Goal: Task Accomplishment & Management: Manage account settings

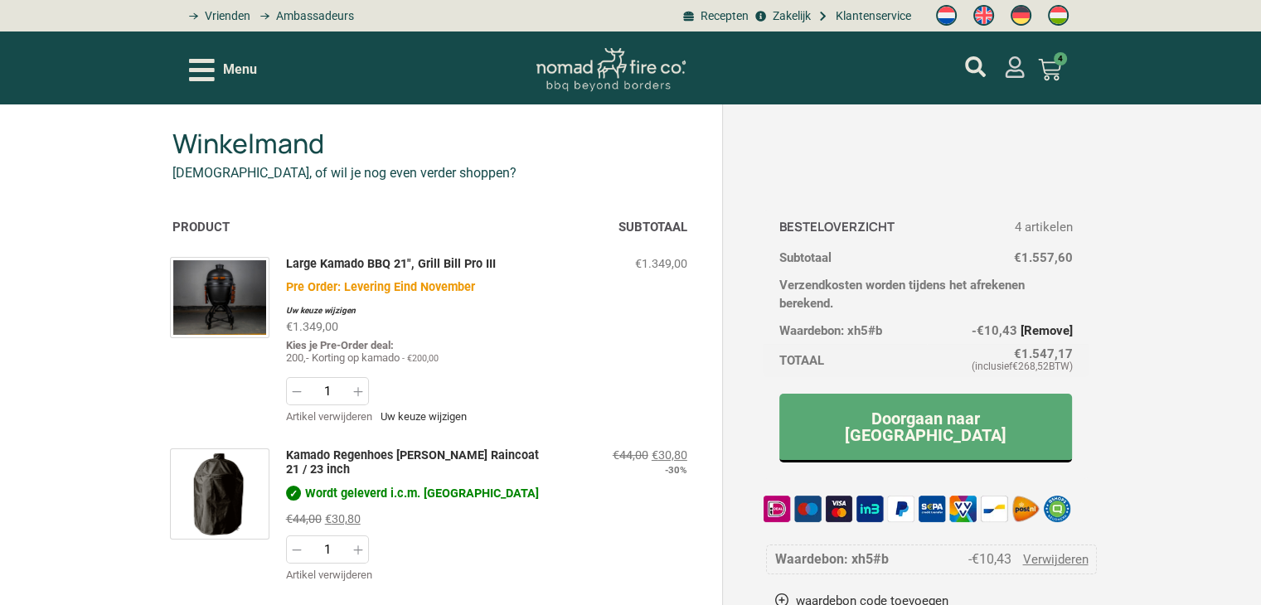
click at [1011, 67] on icon "mijn account" at bounding box center [1015, 67] width 22 height 22
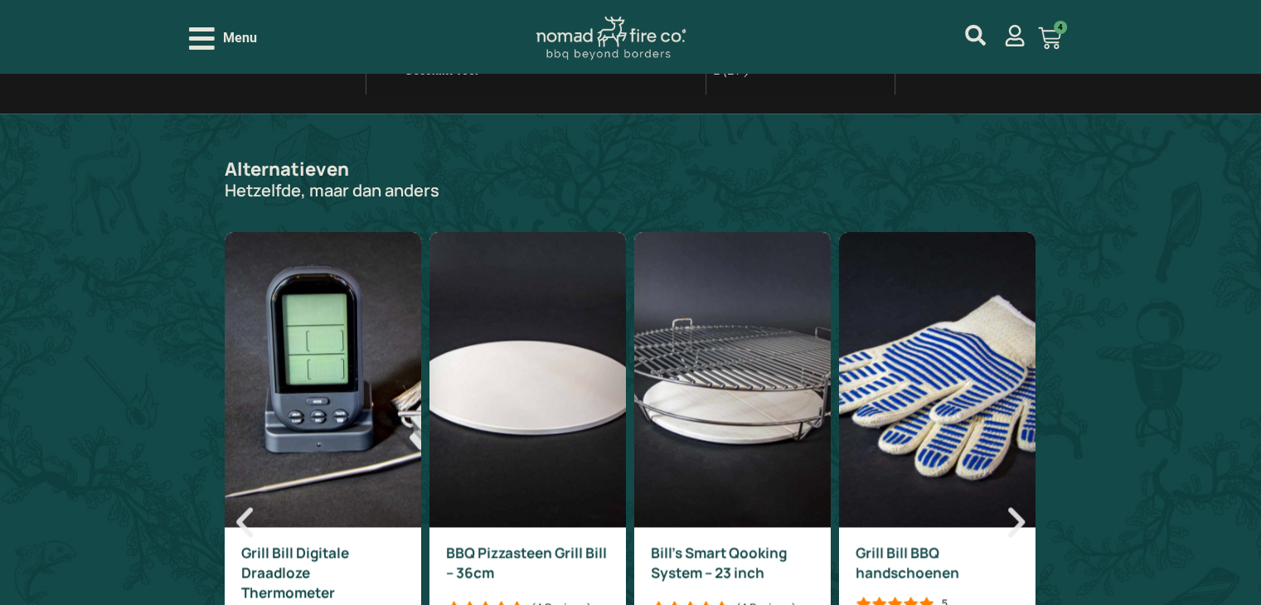
scroll to position [2073, 0]
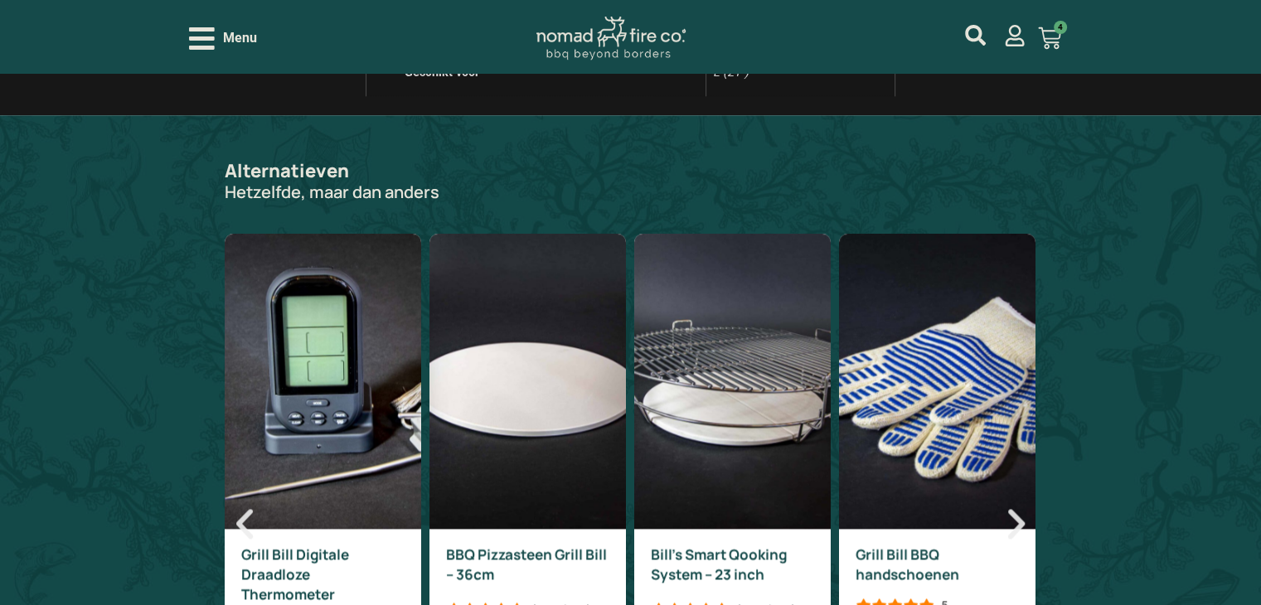
click at [1014, 504] on icon "Volgende slide" at bounding box center [1016, 524] width 40 height 40
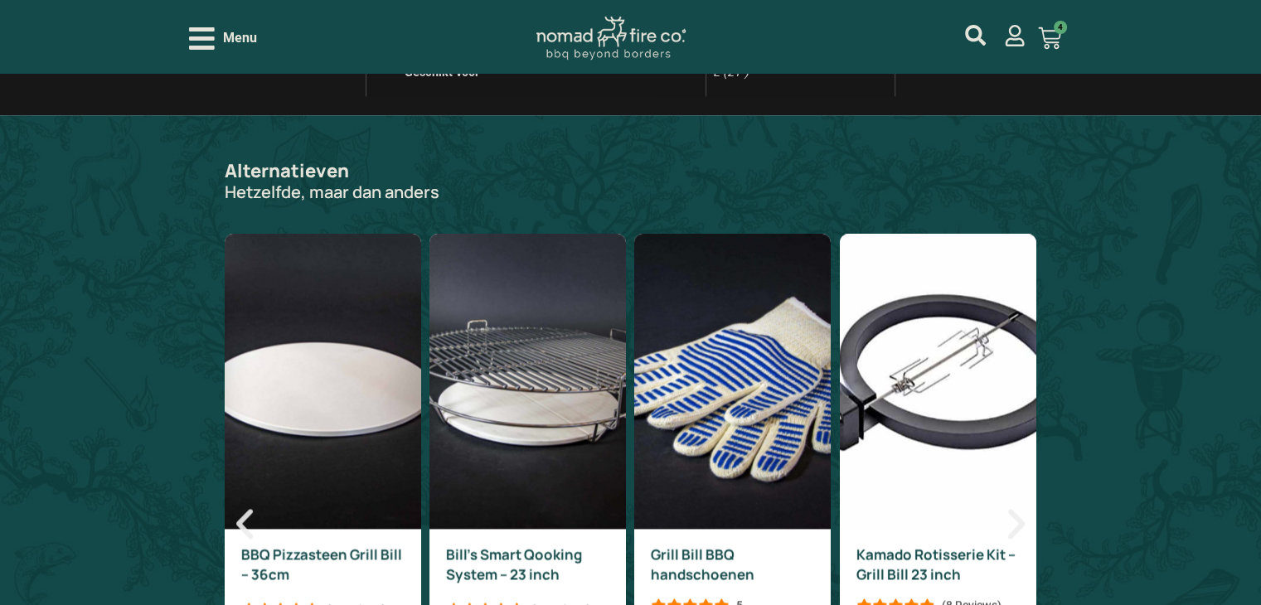
click at [1022, 509] on icon "Volgende slide" at bounding box center [1016, 524] width 17 height 30
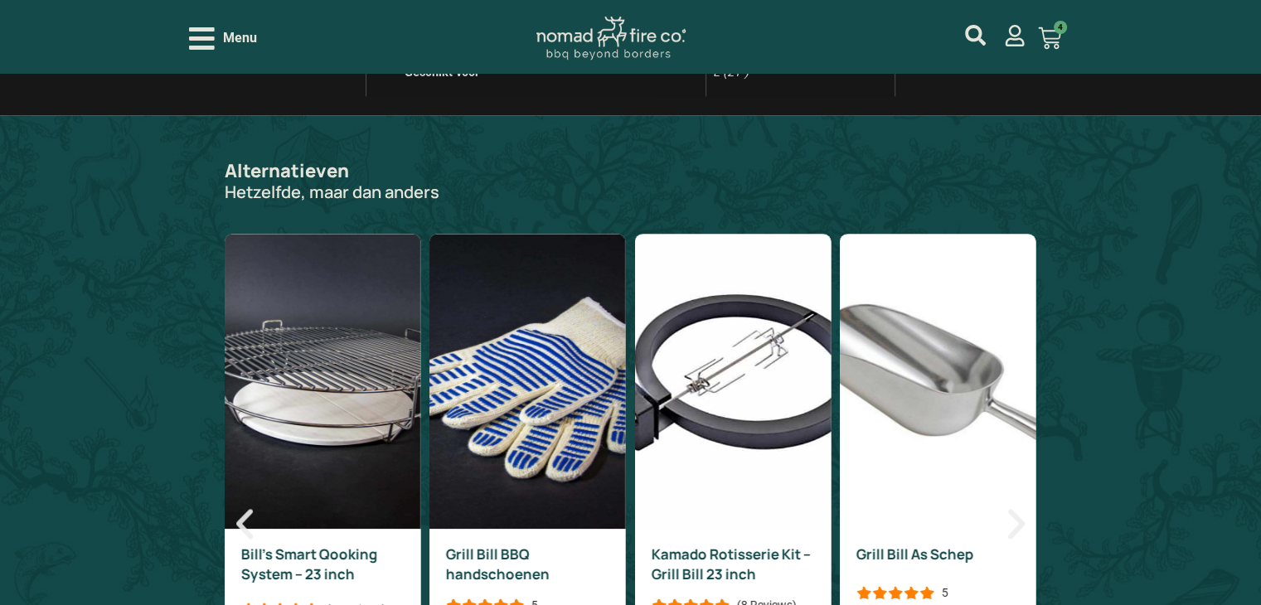
click at [1021, 509] on icon "Volgende slide" at bounding box center [1016, 524] width 17 height 30
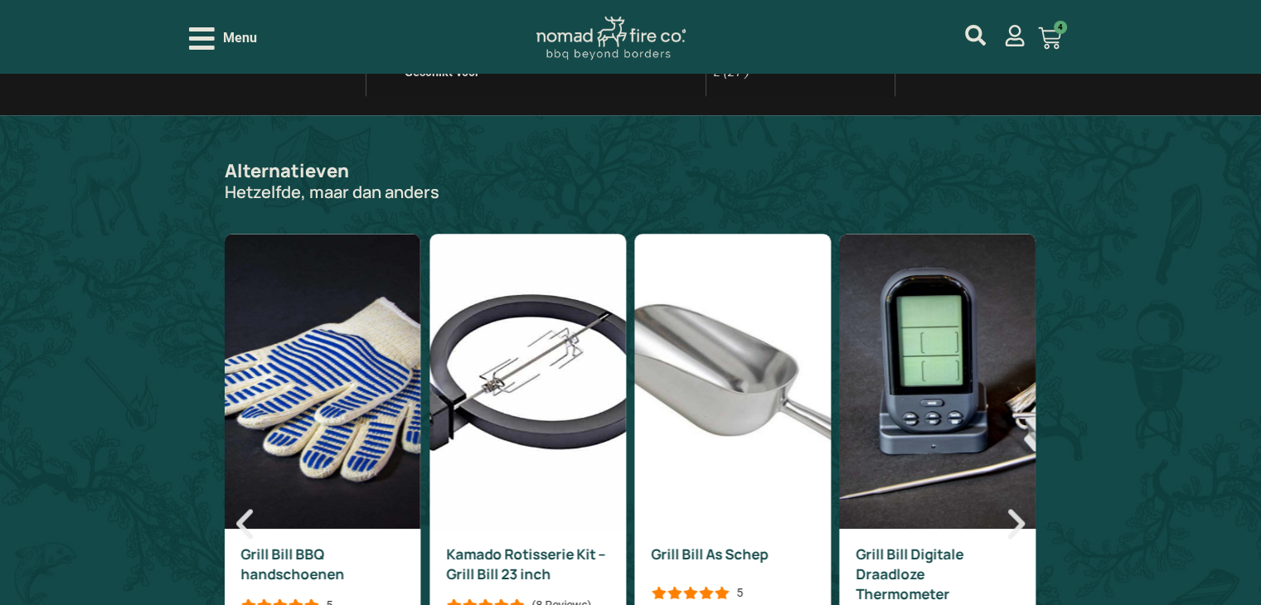
click at [1021, 509] on icon "Volgende slide" at bounding box center [1016, 524] width 17 height 30
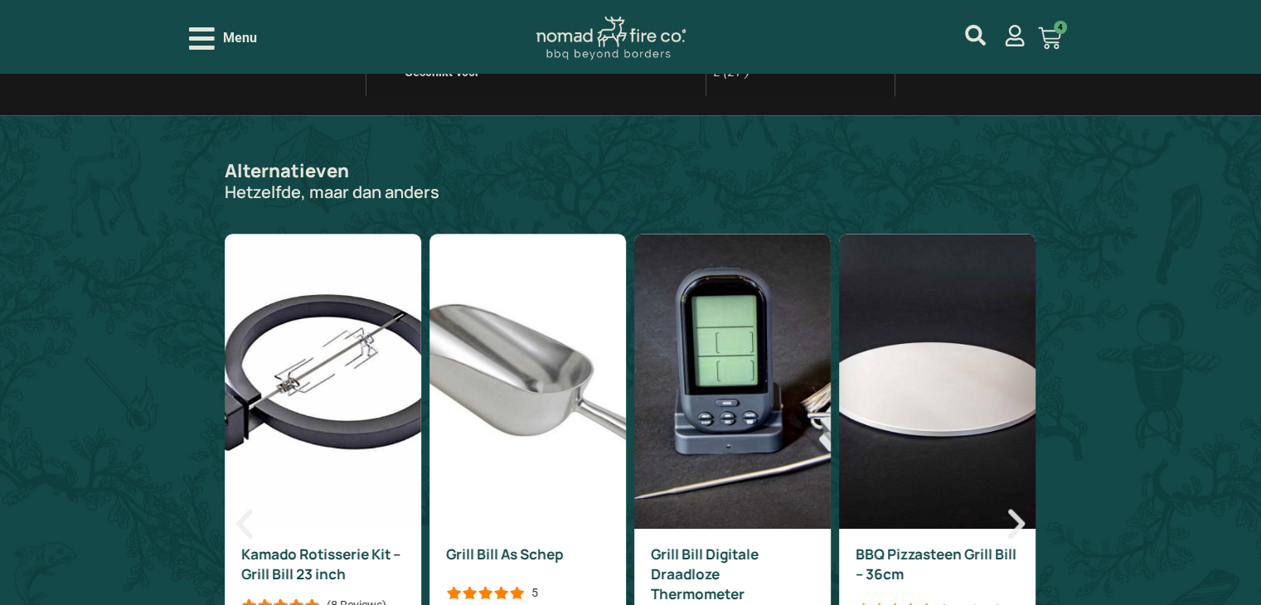
click at [1021, 509] on icon "Volgende slide" at bounding box center [1016, 524] width 17 height 30
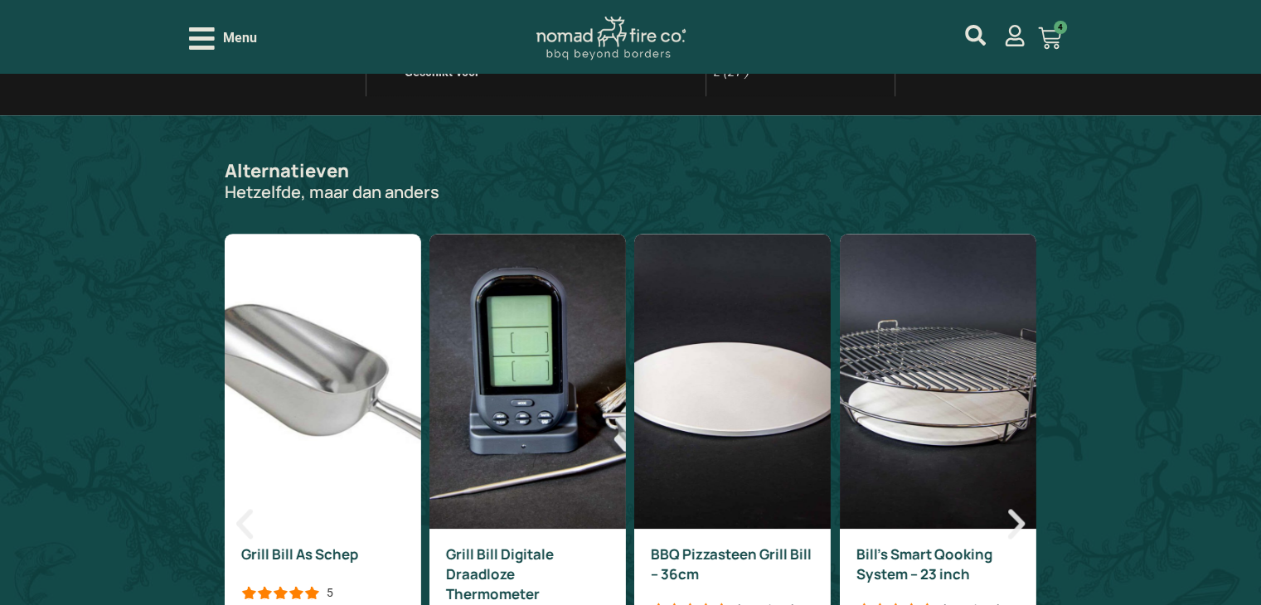
click at [1021, 509] on icon "Volgende slide" at bounding box center [1016, 524] width 17 height 30
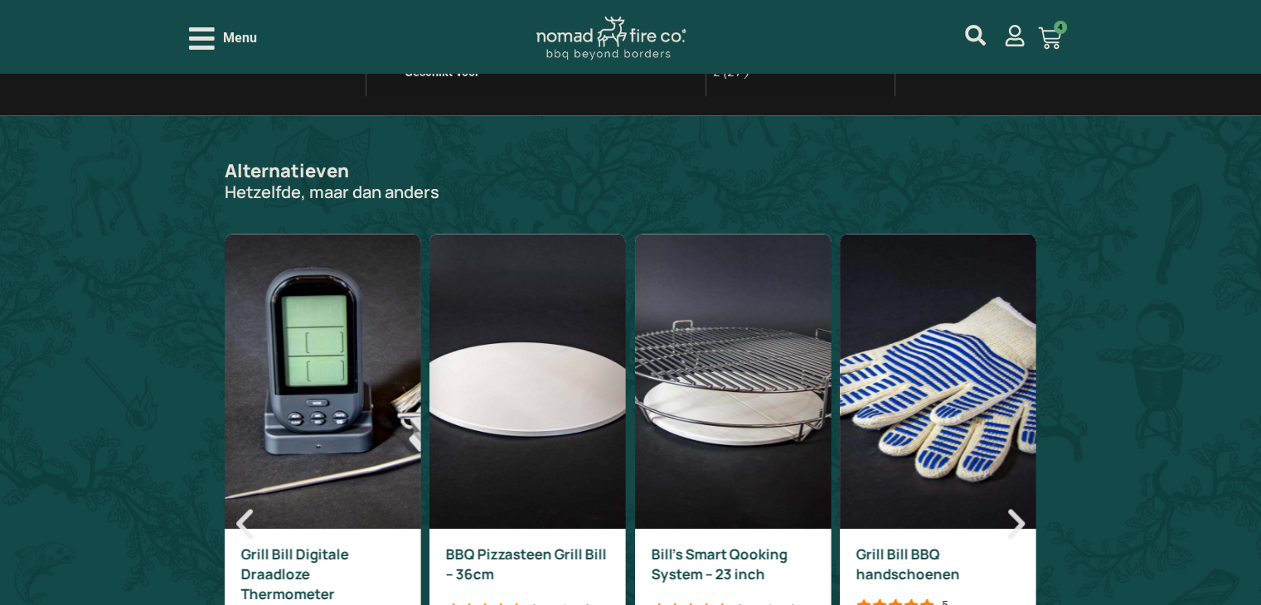
click at [1021, 509] on icon "Volgende slide" at bounding box center [1016, 524] width 17 height 30
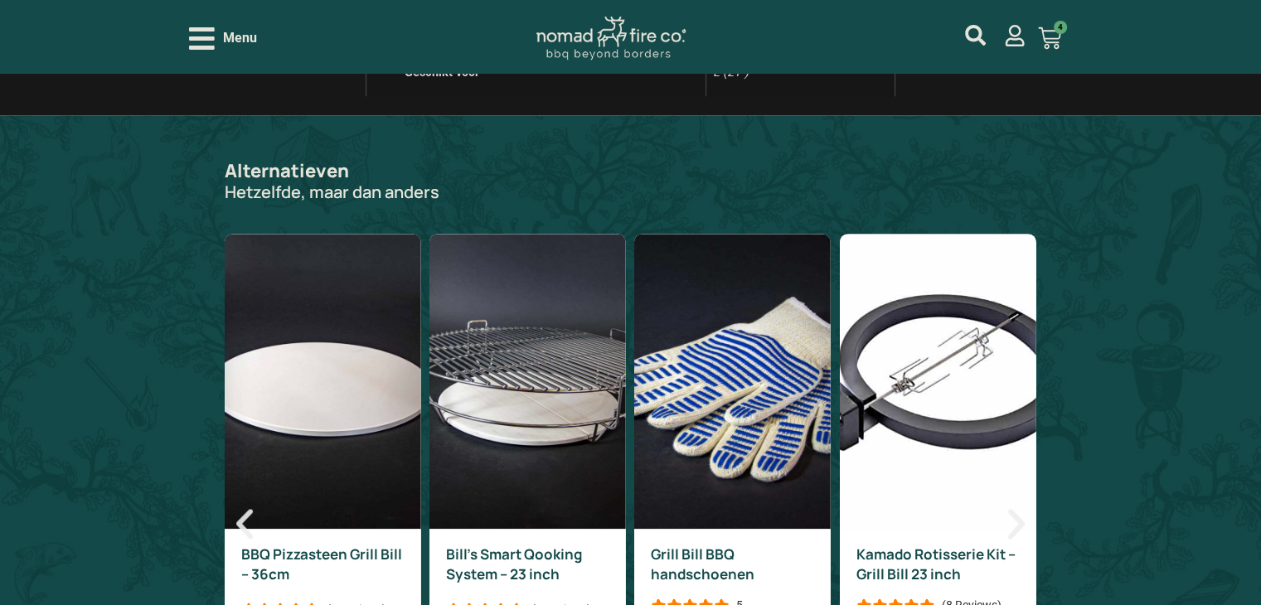
click at [1018, 509] on icon "Volgende slide" at bounding box center [1016, 524] width 17 height 30
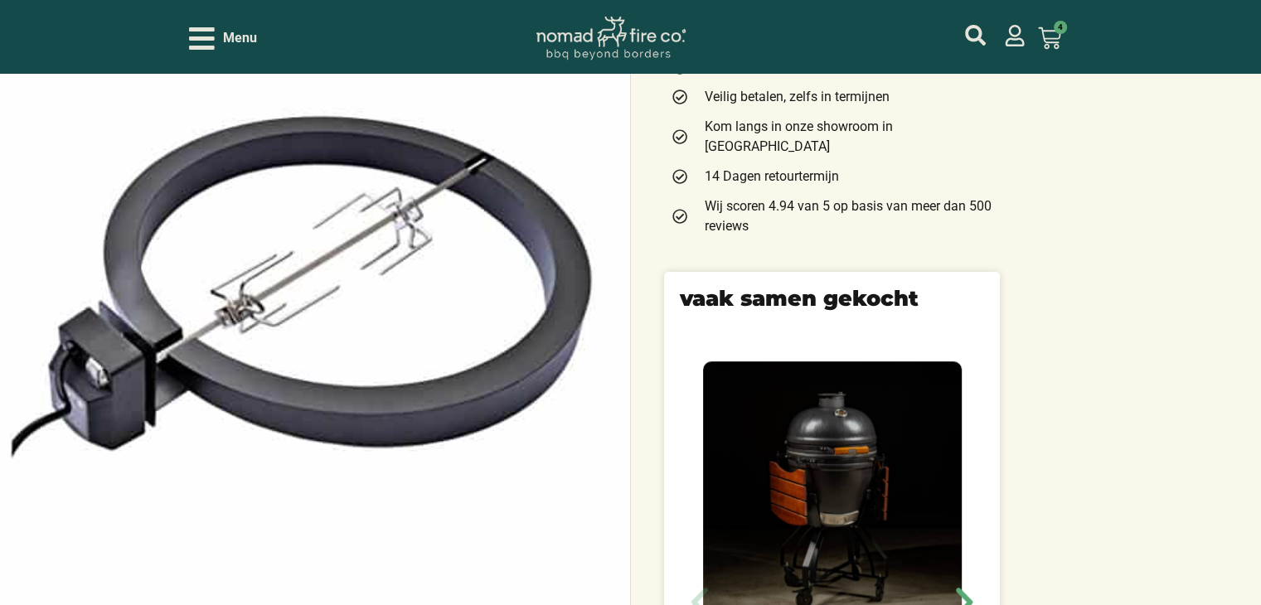
scroll to position [0, 0]
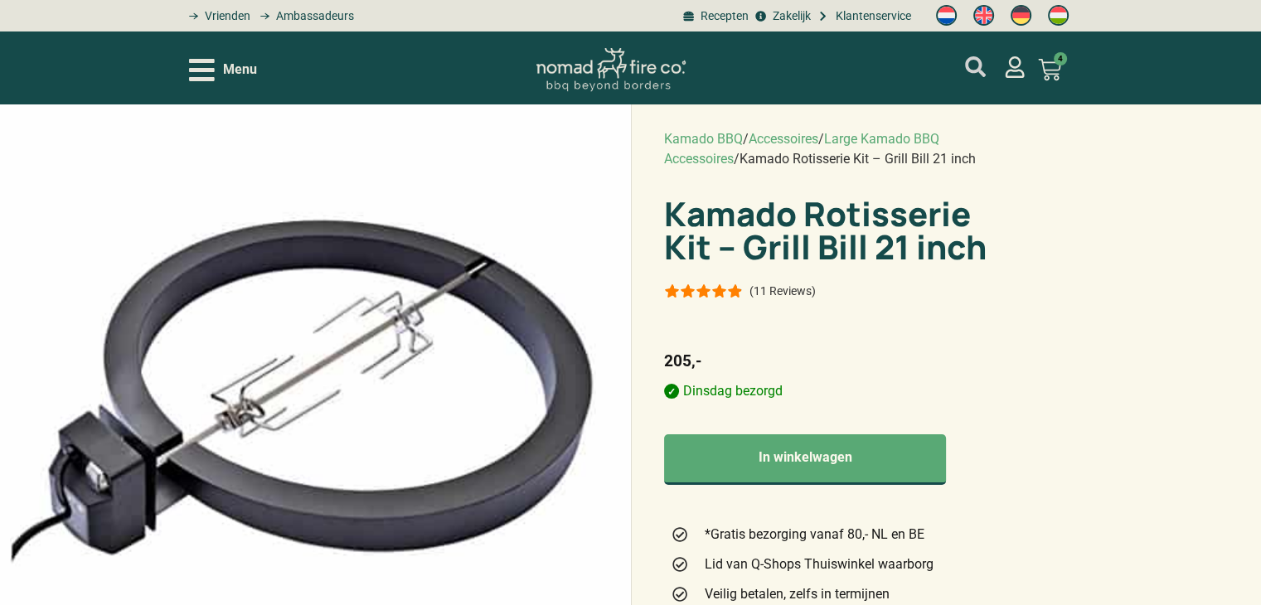
click at [975, 67] on icon "mijn account" at bounding box center [975, 66] width 21 height 21
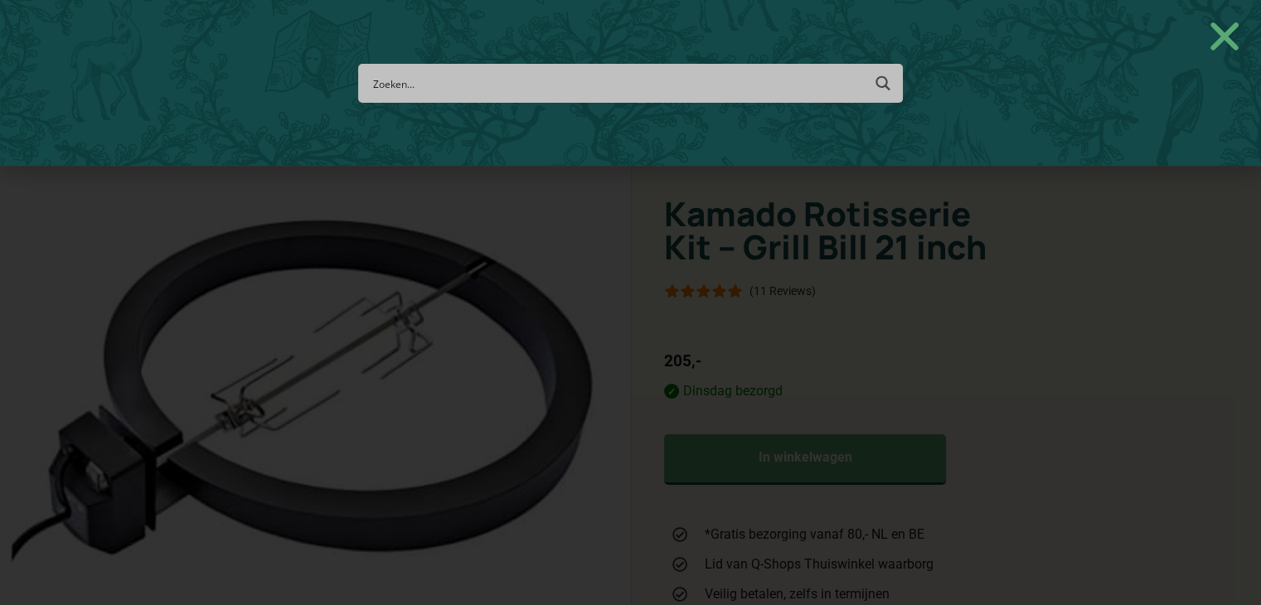
click at [496, 60] on div "Search Meer resultaten... Filter op categorie Accessoires BBQ Boeken BBQ Gietij…" at bounding box center [630, 83] width 1261 height 166
click at [468, 74] on input "Search input" at bounding box center [616, 83] width 488 height 31
type input "pizza"
type input "pizza steen"
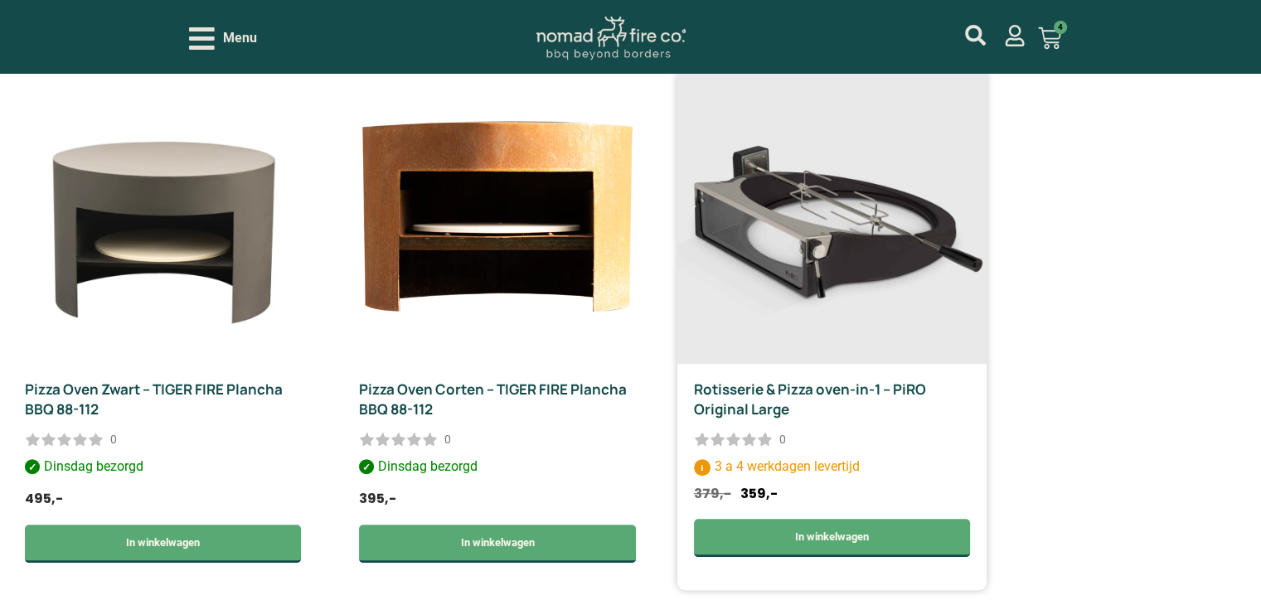
scroll to position [829, 0]
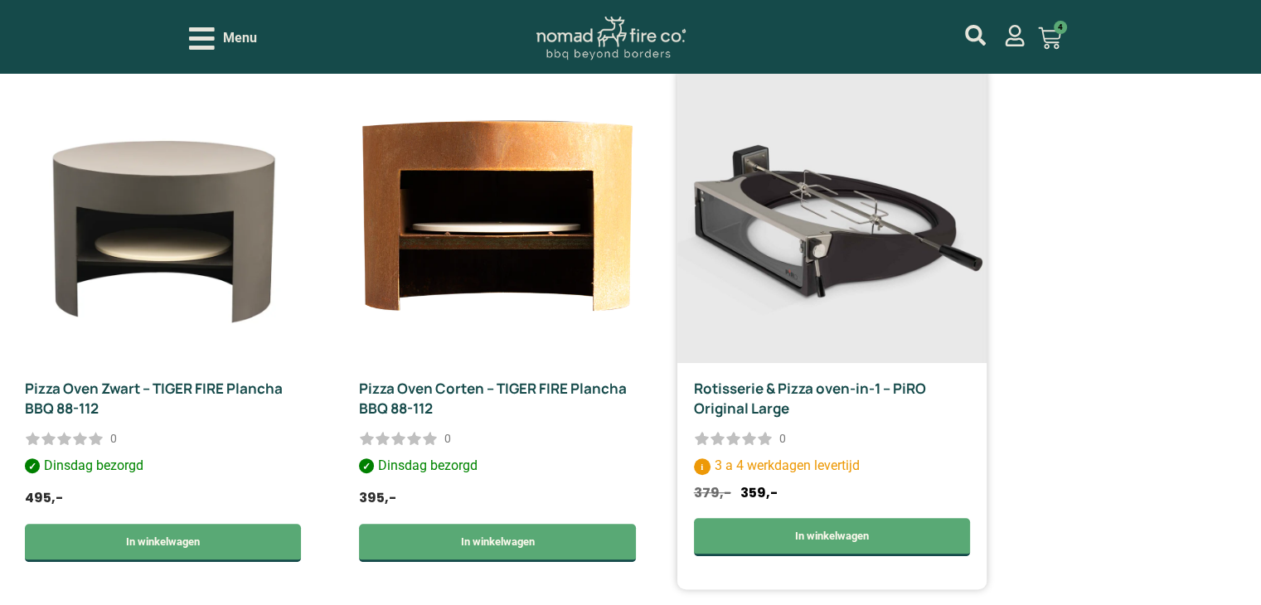
click at [749, 391] on link "Rotisserie & Pizza oven-in-1 – PiRO Original Large" at bounding box center [810, 398] width 232 height 39
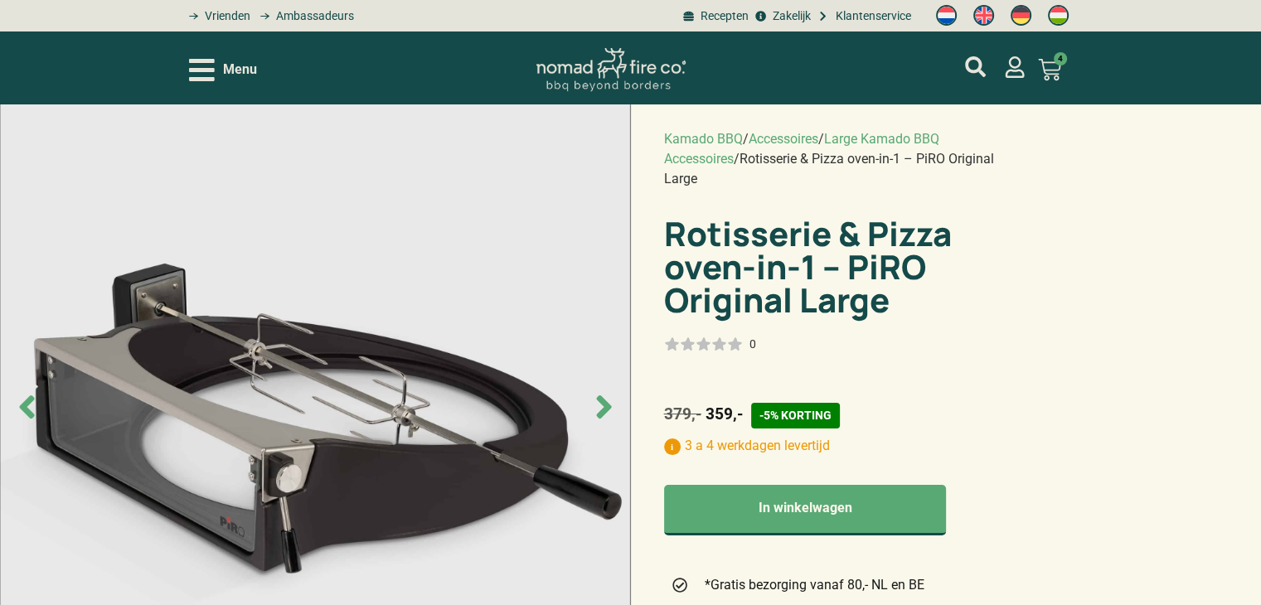
click at [597, 409] on icon "Next slide" at bounding box center [603, 406] width 37 height 37
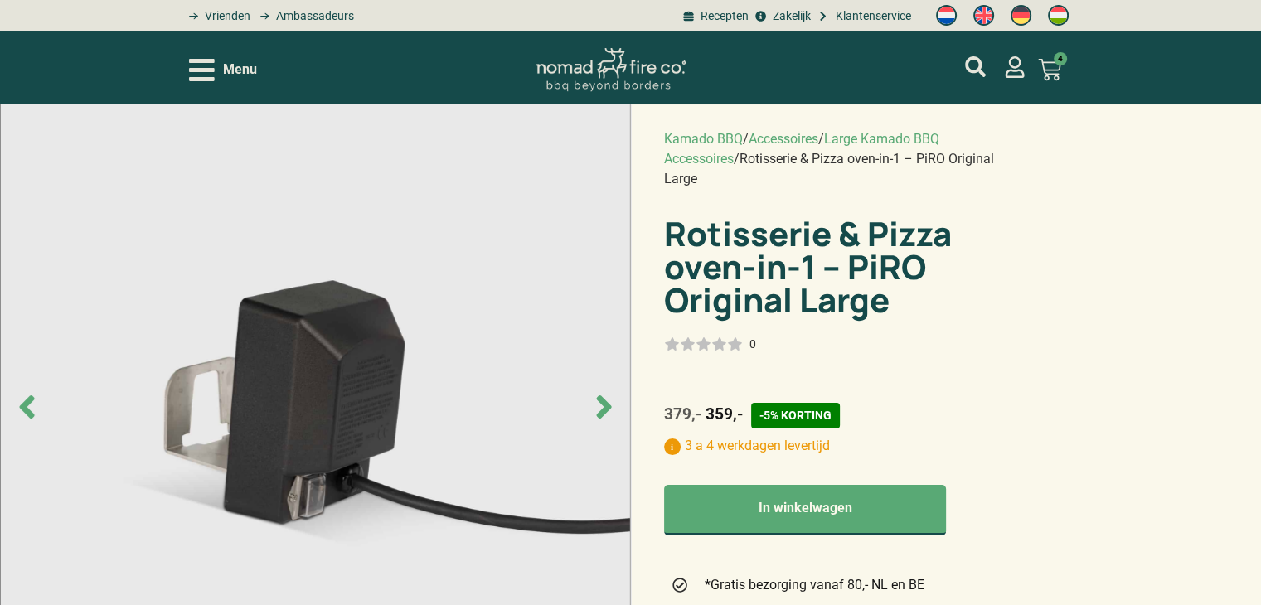
click at [597, 409] on icon "Next slide" at bounding box center [603, 406] width 37 height 37
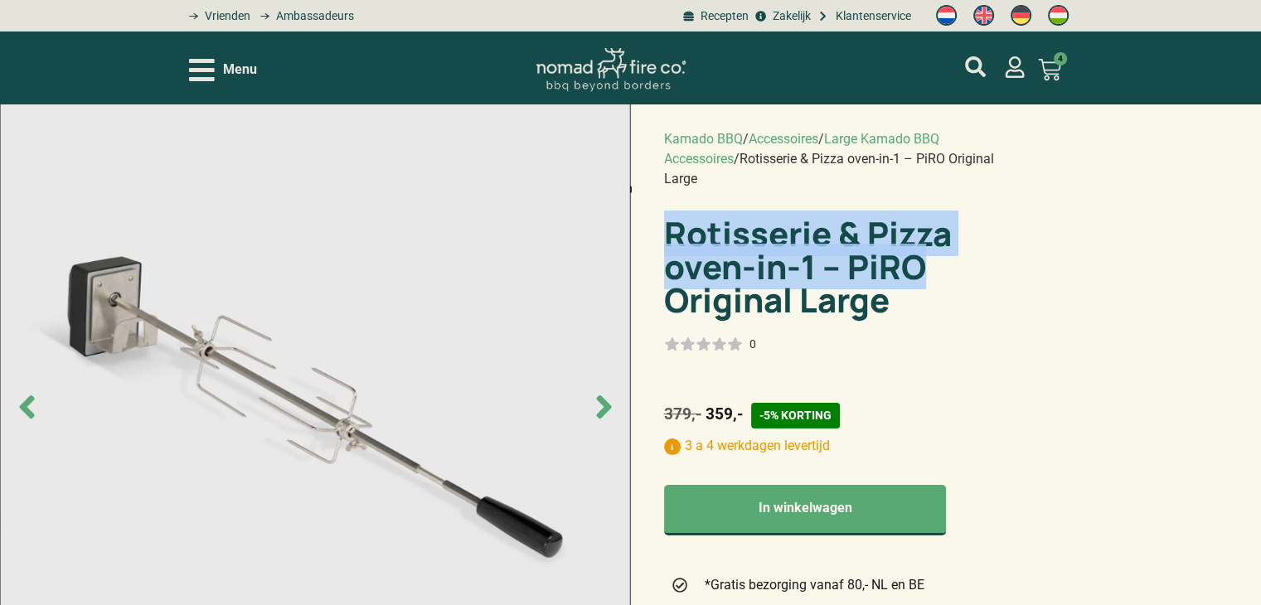
drag, startPoint x: 665, startPoint y: 193, endPoint x: 718, endPoint y: 222, distance: 60.5
click at [718, 222] on h1 "Rotisserie & Pizza oven-in-1 – PiRO Original Large" at bounding box center [832, 266] width 337 height 99
copy h1 "Rotisserie & Pizza oven-in-1 – PiRO"
click at [607, 405] on icon "Next slide" at bounding box center [603, 406] width 15 height 23
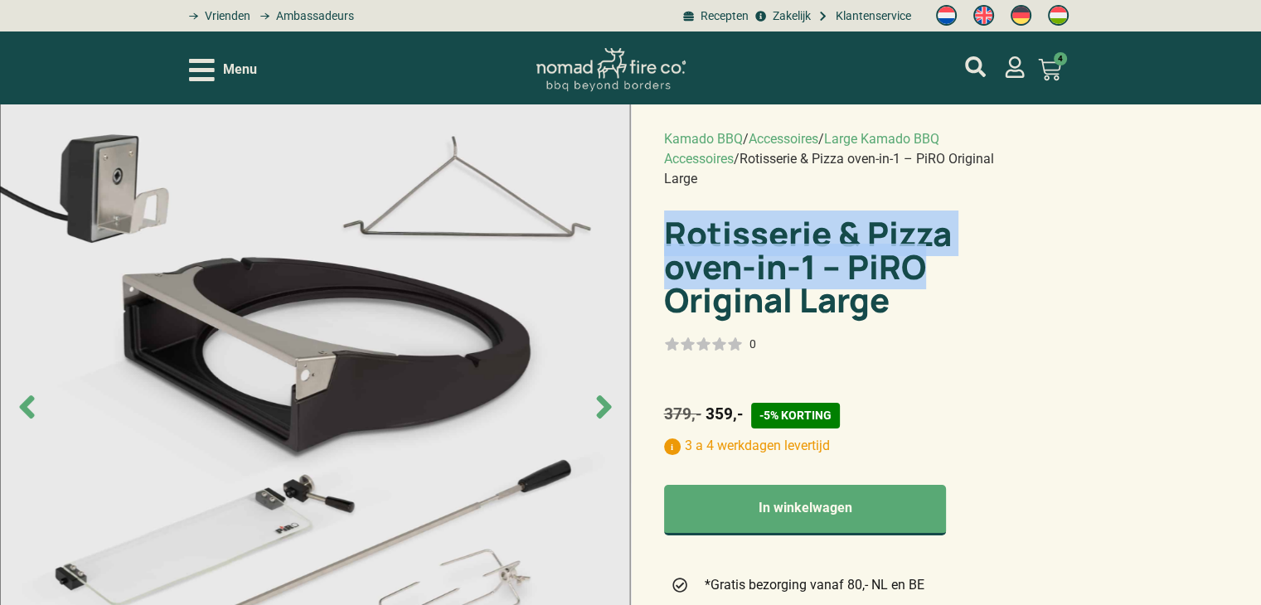
click at [607, 404] on icon "Next slide" at bounding box center [603, 406] width 15 height 23
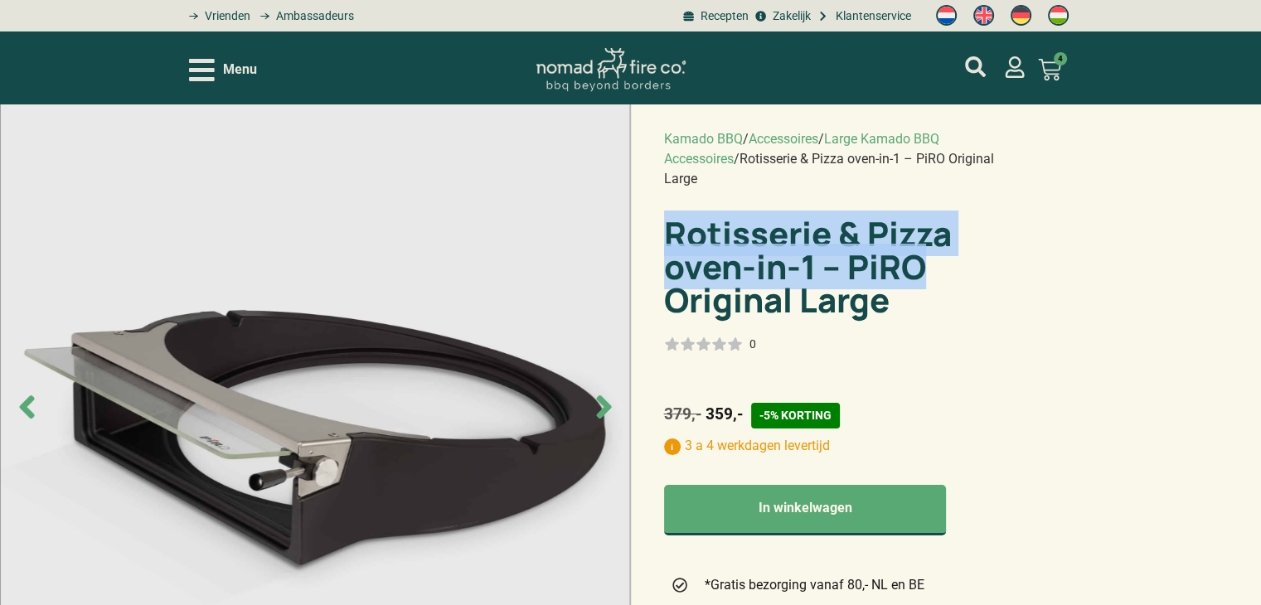
click at [607, 404] on icon "Next slide" at bounding box center [603, 406] width 15 height 23
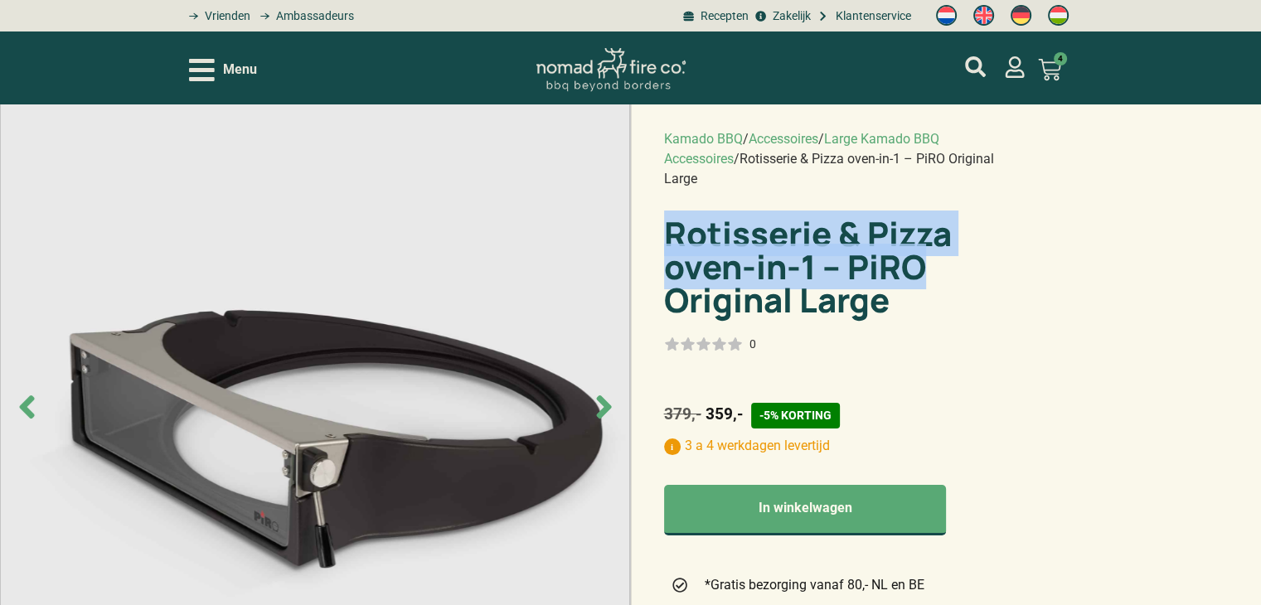
click at [607, 404] on icon "Next slide" at bounding box center [603, 406] width 15 height 23
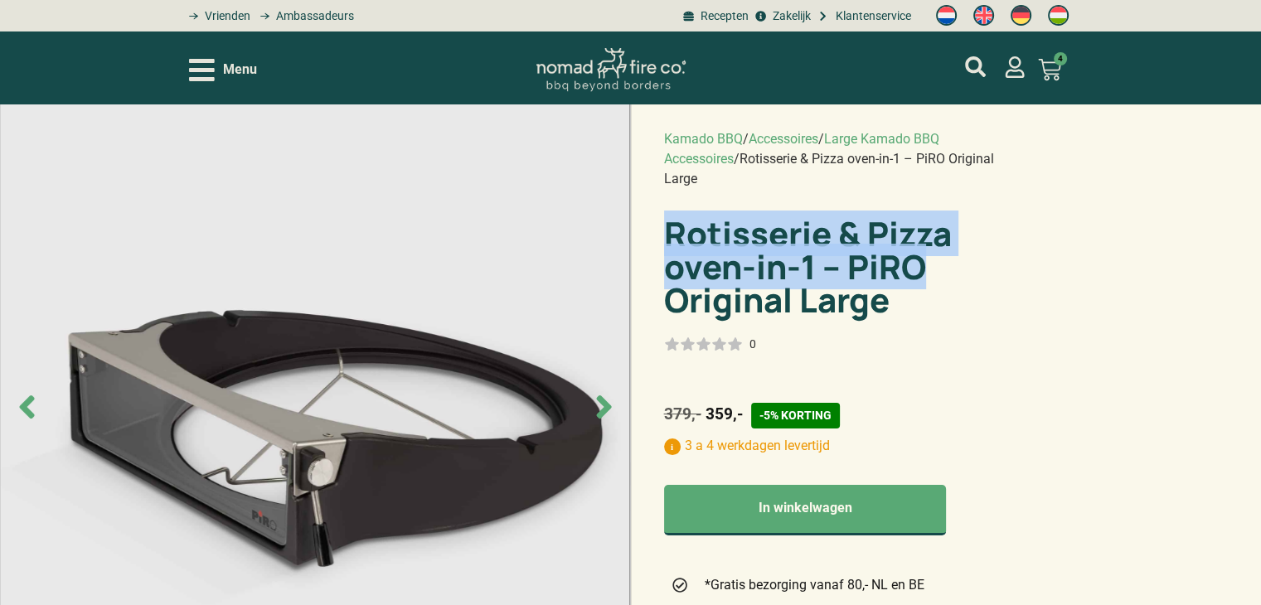
click at [607, 404] on icon "Next slide" at bounding box center [603, 406] width 15 height 23
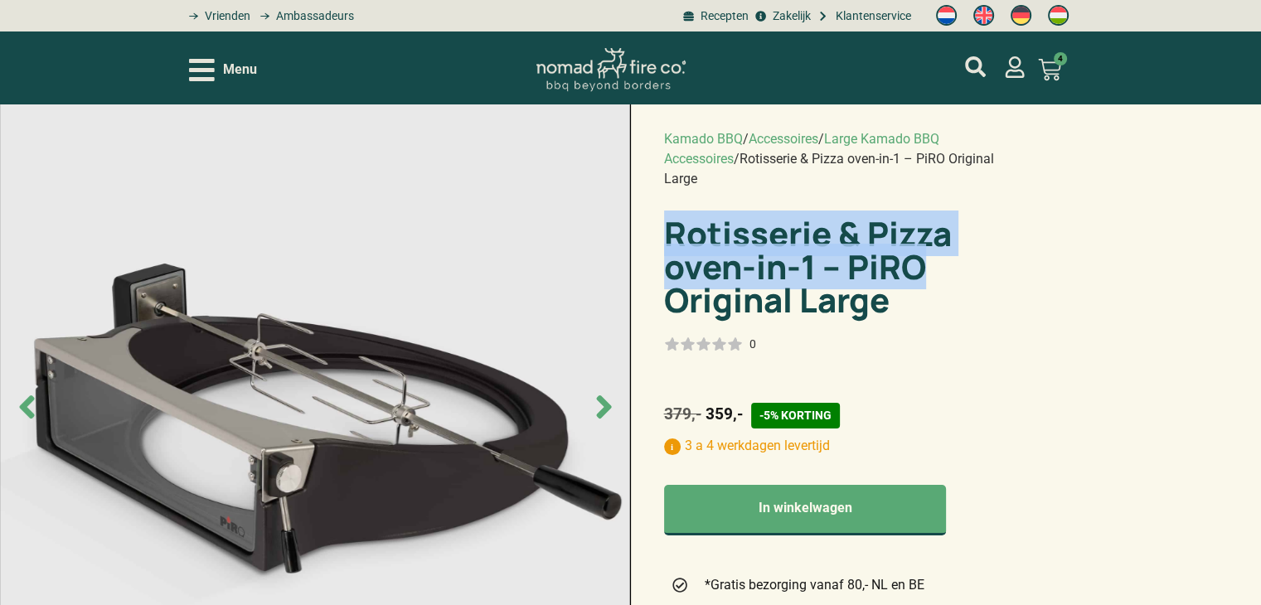
click at [608, 404] on icon "Next slide" at bounding box center [603, 406] width 15 height 23
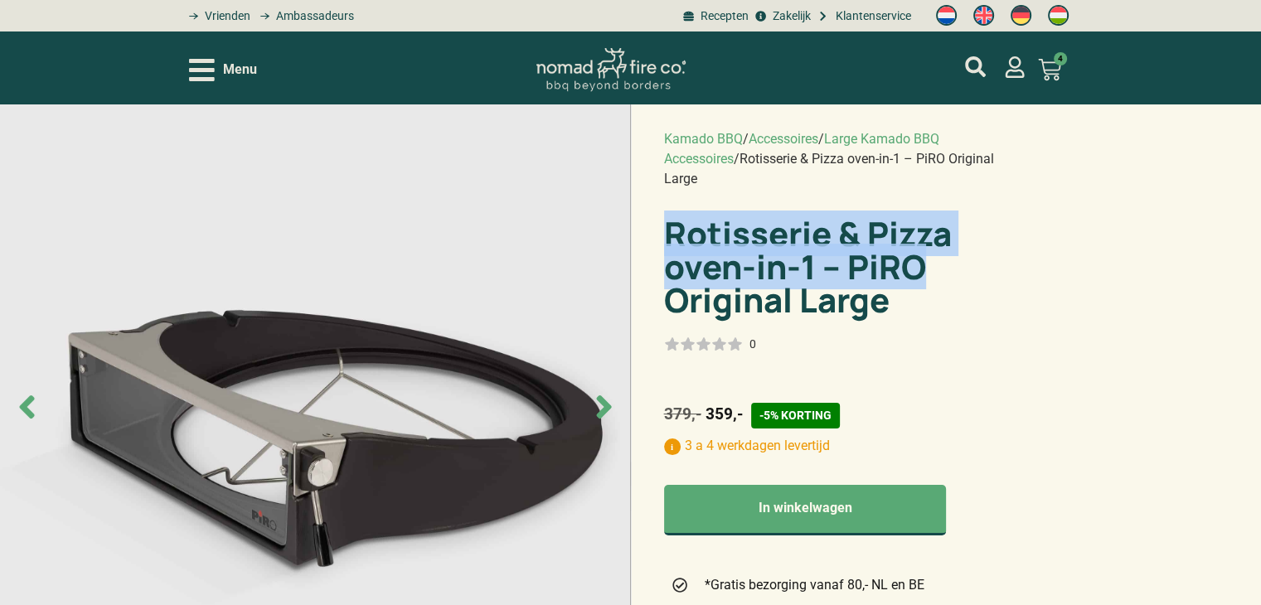
click at [609, 403] on icon "Next slide" at bounding box center [603, 406] width 15 height 23
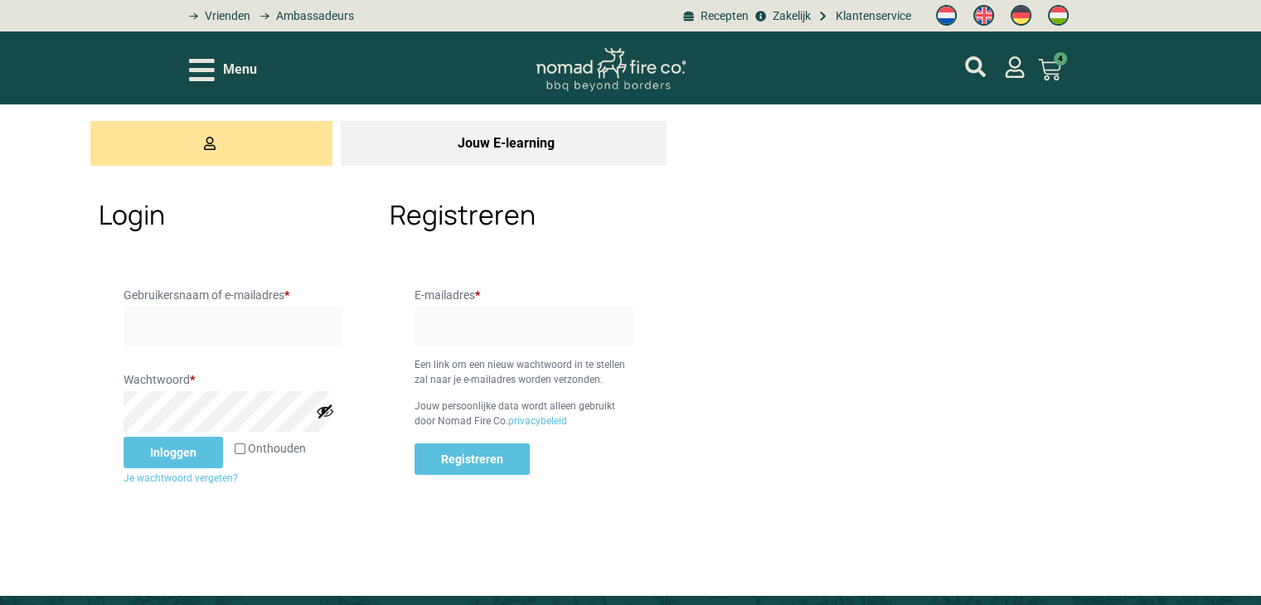
click at [161, 309] on input "Gebruikersnaam of e-mailadres * Vereist" at bounding box center [233, 327] width 219 height 40
type input "r.p.l.jacobs@home.nl"
click at [235, 448] on input "Onthouden" at bounding box center [240, 449] width 11 height 11
checkbox input "true"
click at [196, 457] on button "Inloggen" at bounding box center [173, 453] width 99 height 32
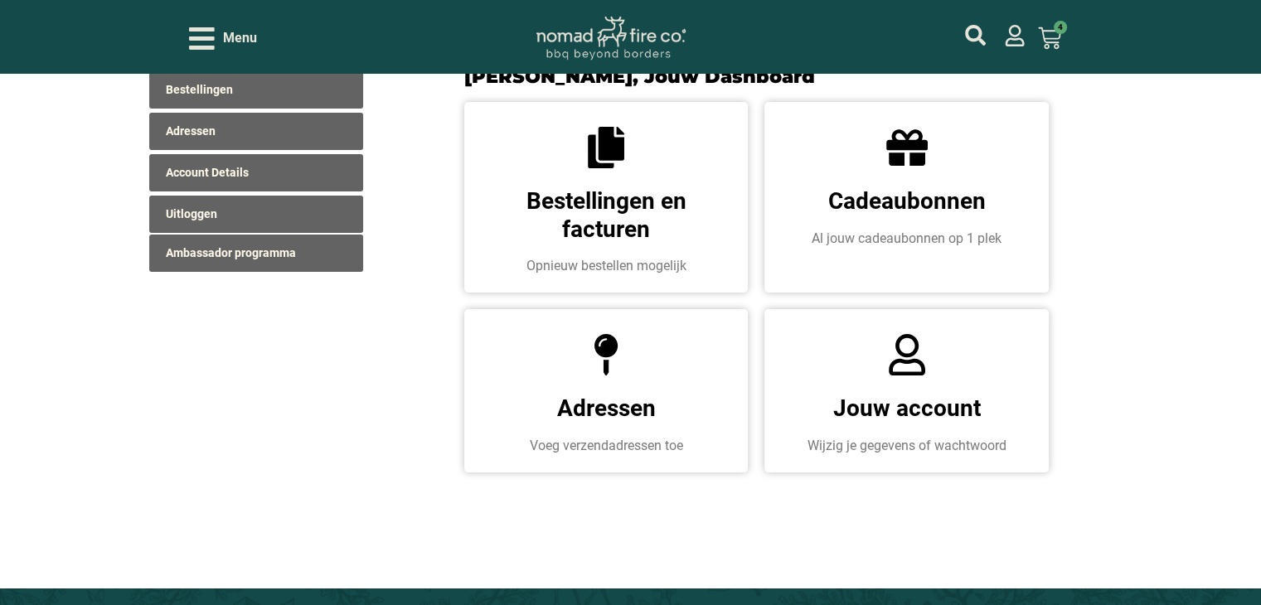
scroll to position [166, 0]
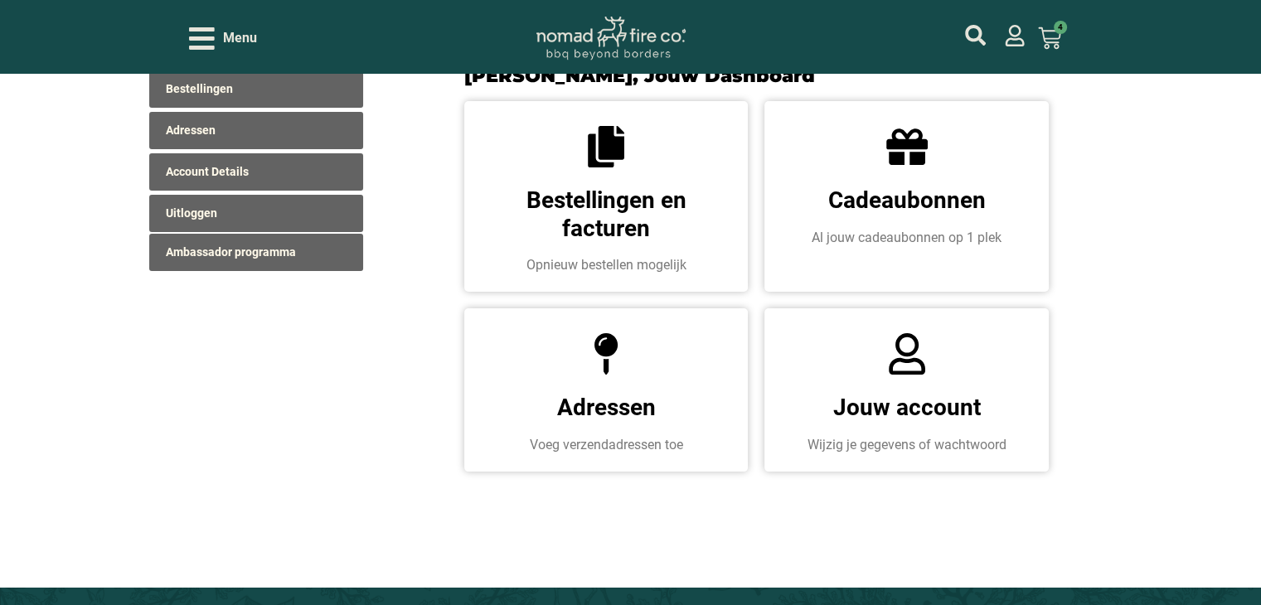
click at [600, 398] on link "Adressen" at bounding box center [606, 407] width 99 height 27
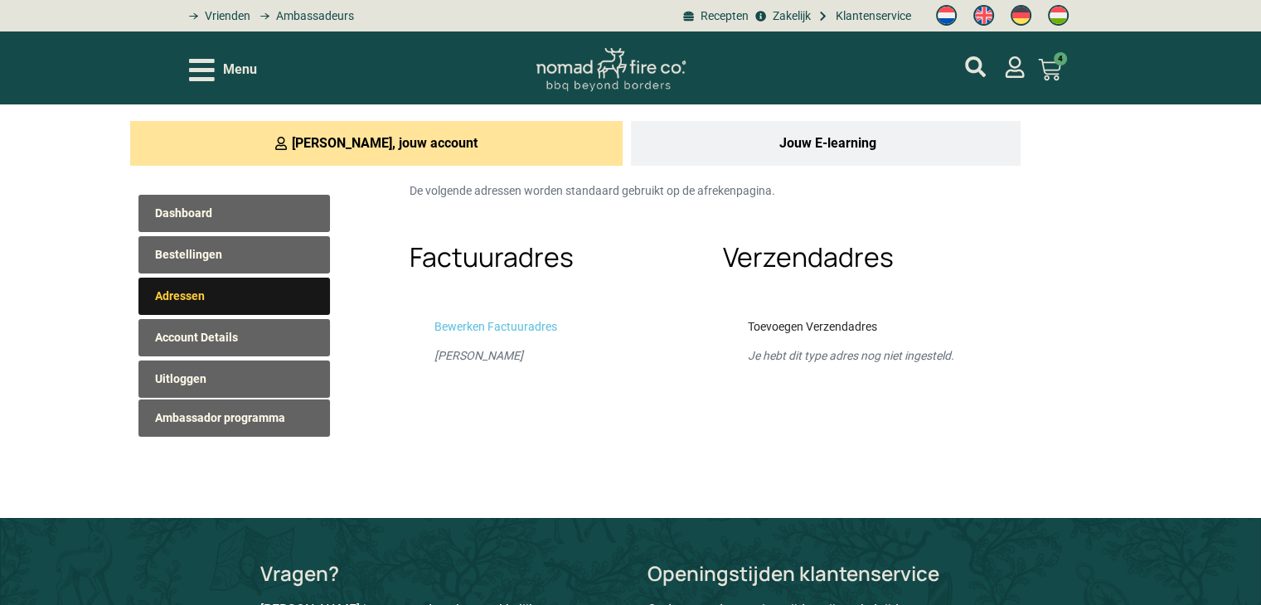
click at [783, 327] on link "Toevoegen Verzendadres" at bounding box center [812, 326] width 129 height 17
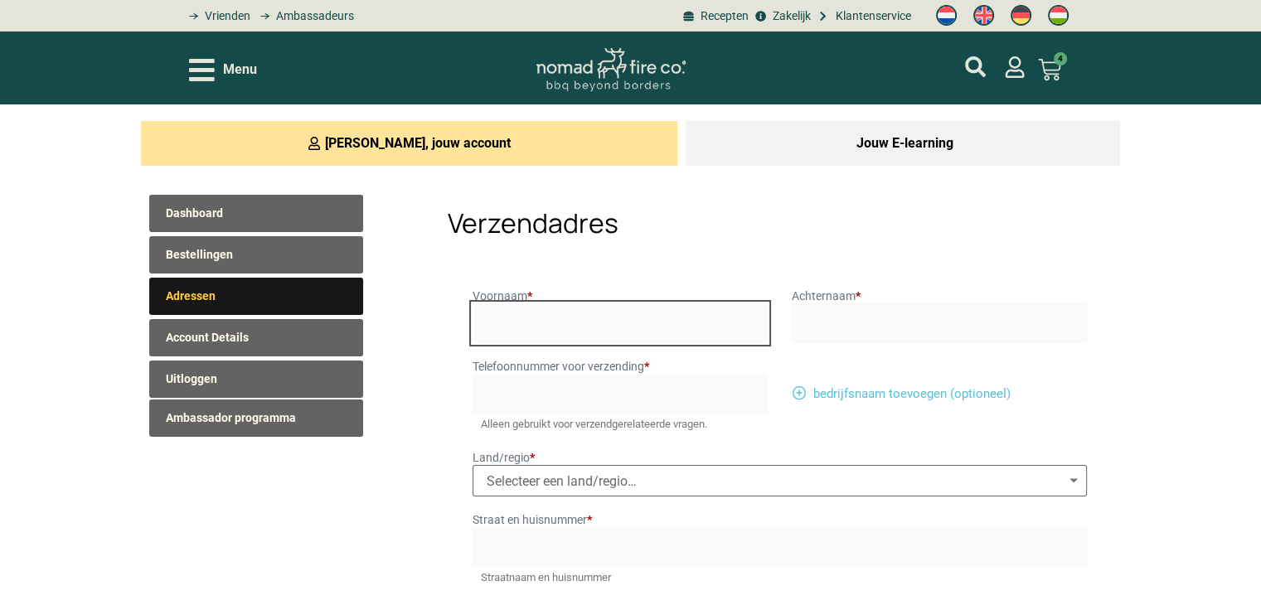
drag, startPoint x: 528, startPoint y: 326, endPoint x: 527, endPoint y: 335, distance: 9.2
click at [527, 332] on input "Voornaam *" at bounding box center [620, 323] width 295 height 40
type input "[PERSON_NAME]"
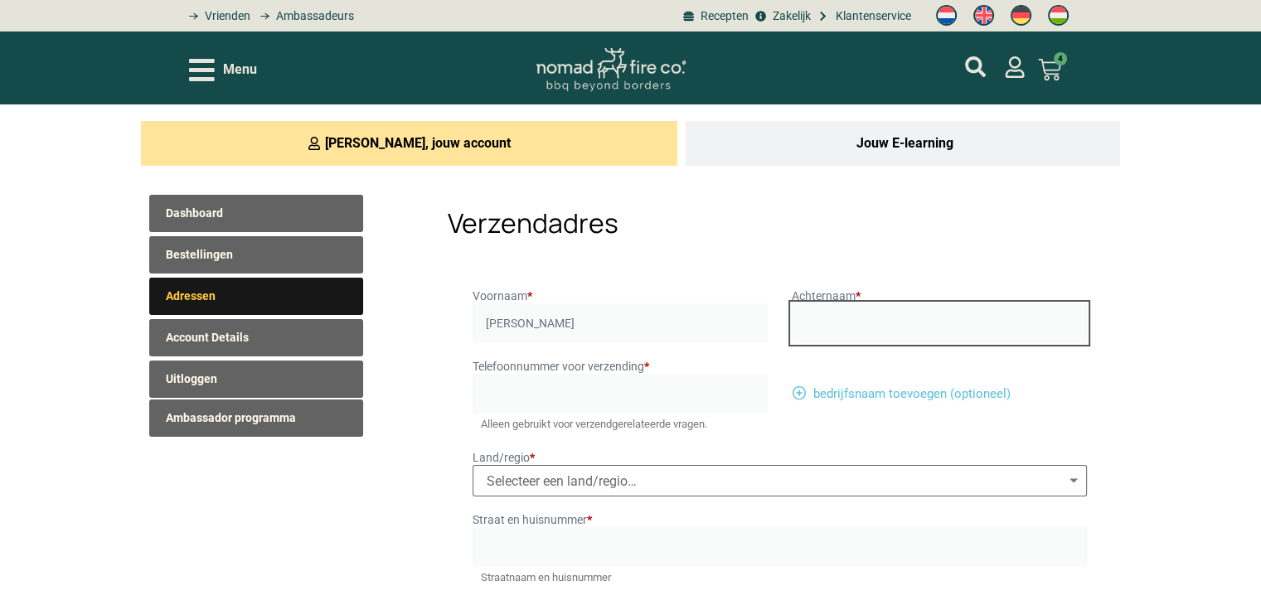
type input "Jacobs"
select select "NL"
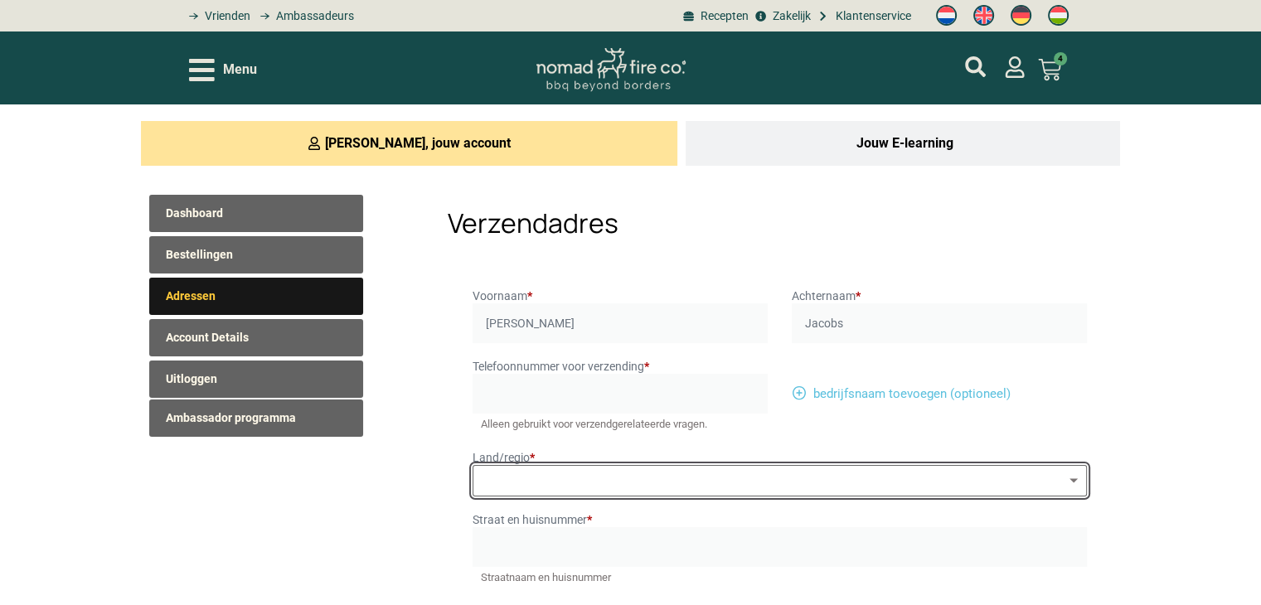
type input "[GEOGRAPHIC_DATA]"
type input "[STREET_ADDRESS]"
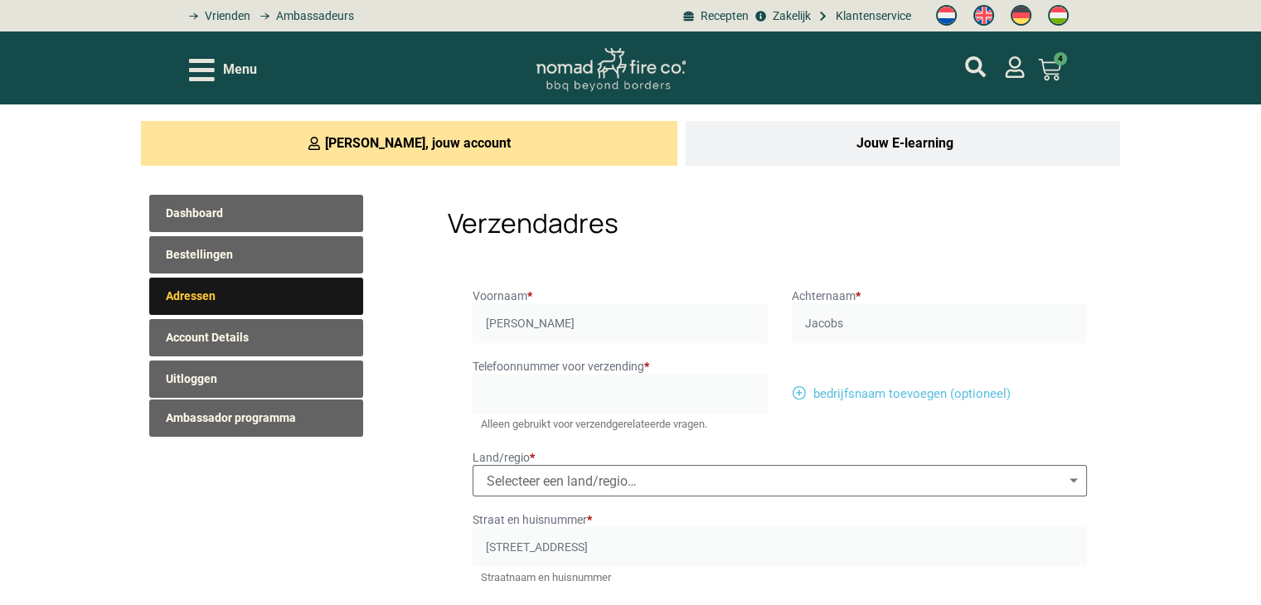
type input "5912LB"
type input "Venlo"
select select "NL"
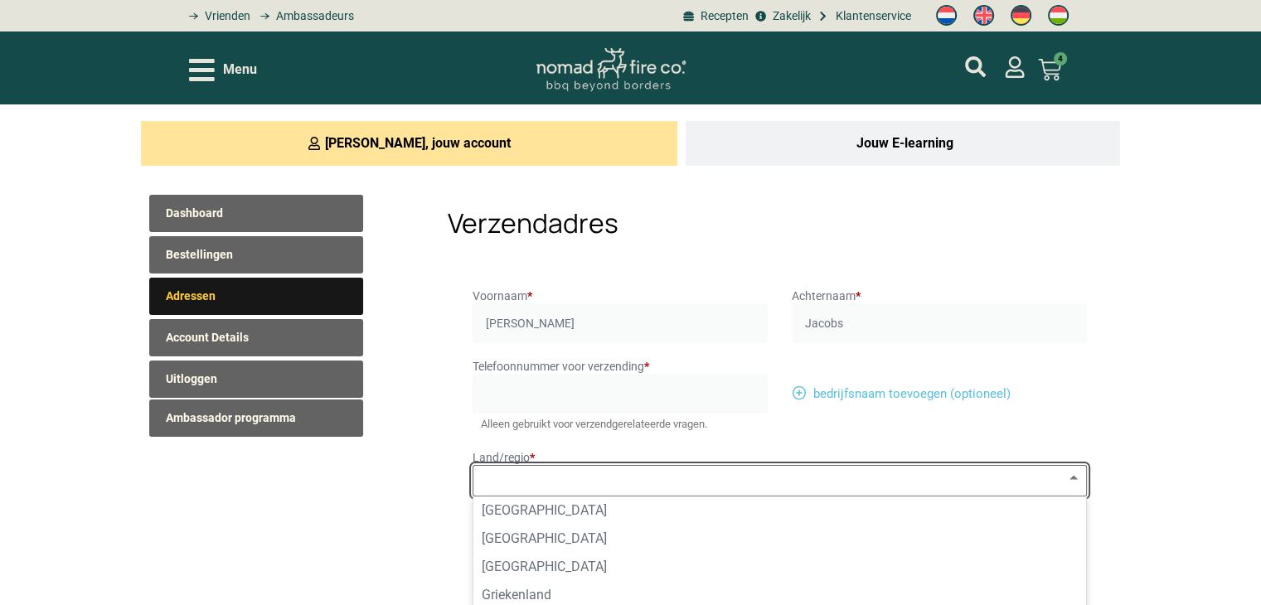
scroll to position [3, 0]
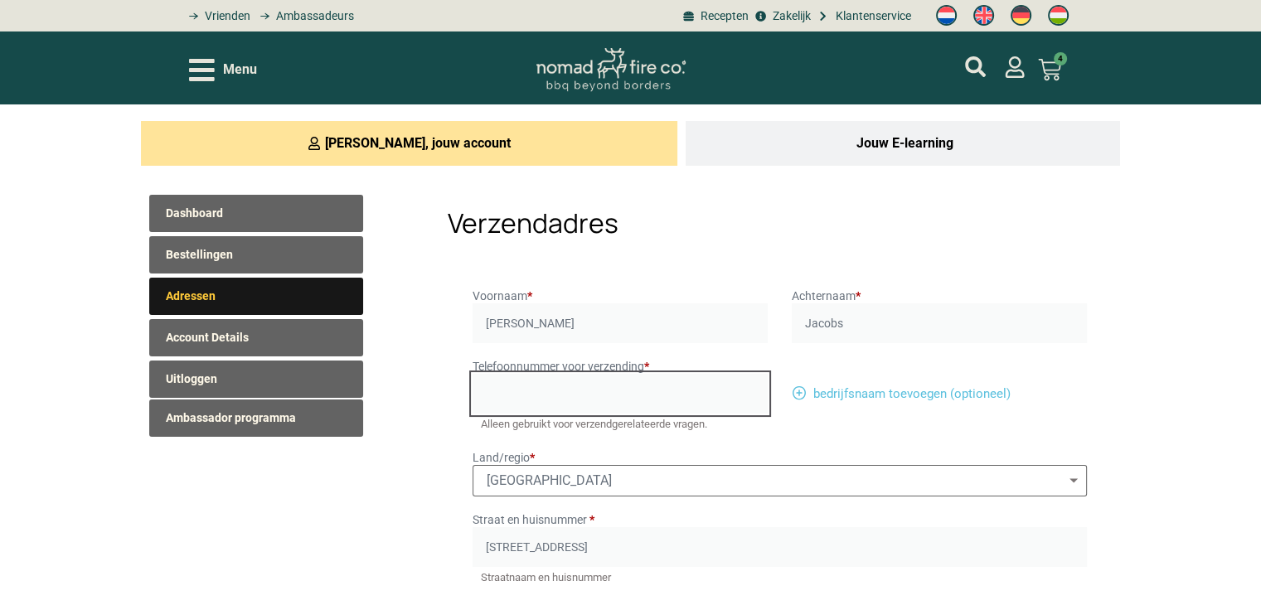
click at [514, 389] on input "Telefoonnummer voor verzending *" at bounding box center [620, 394] width 295 height 40
type input "[PHONE_NUMBER]"
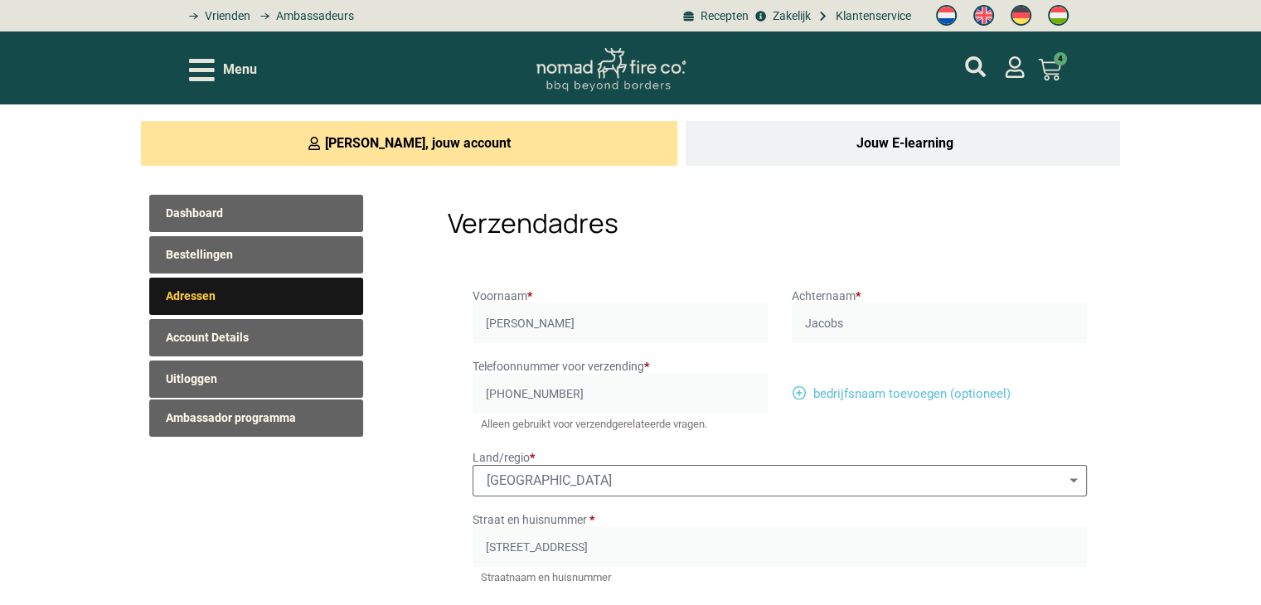
click at [350, 506] on div "Dashboard Bestellingen Adressen Account Details Uitloggen Ambassador programma …" at bounding box center [630, 532] width 963 height 701
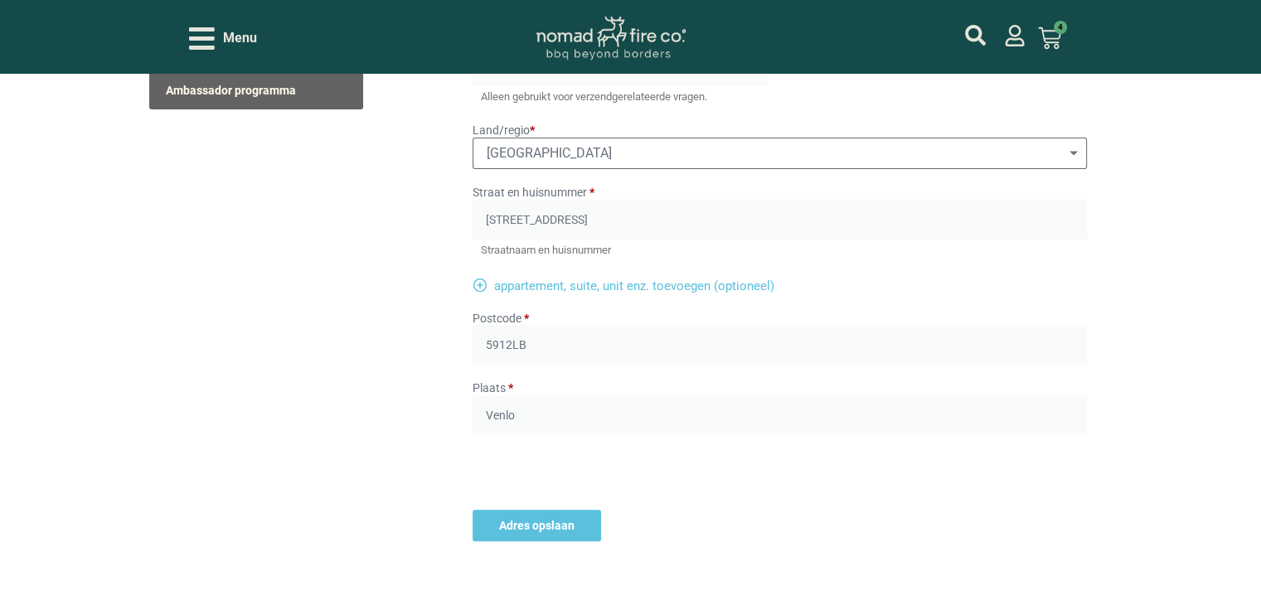
scroll to position [332, 0]
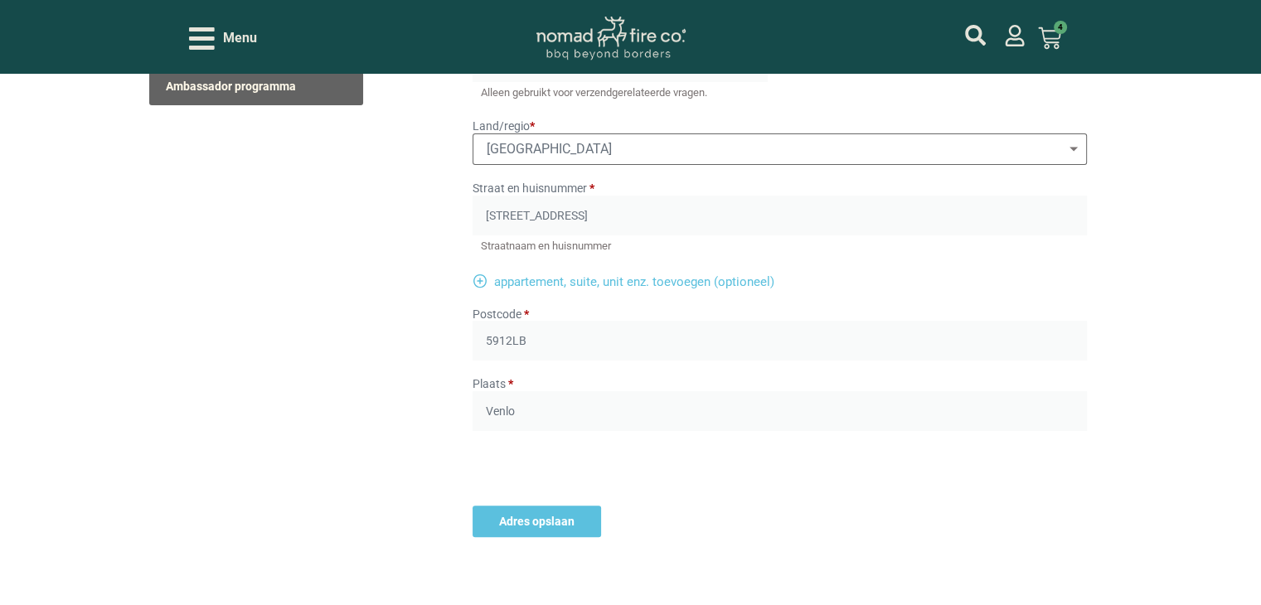
click at [564, 522] on button "Adres opslaan" at bounding box center [537, 522] width 128 height 32
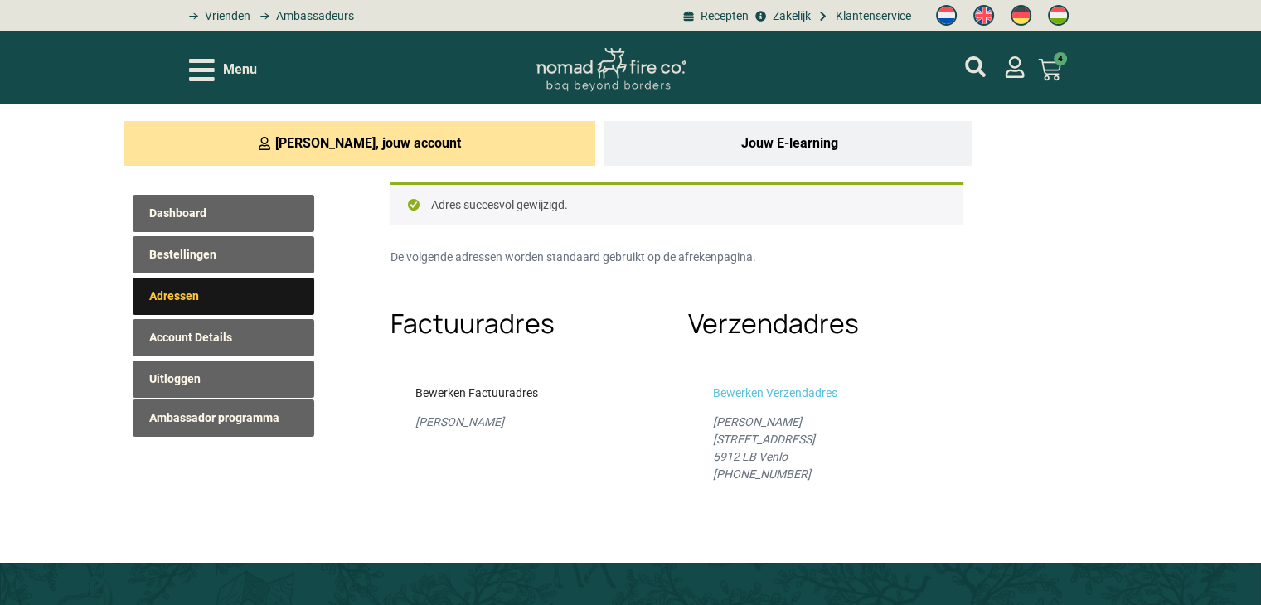
click at [473, 398] on link "Bewerken Factuuradres" at bounding box center [476, 393] width 123 height 17
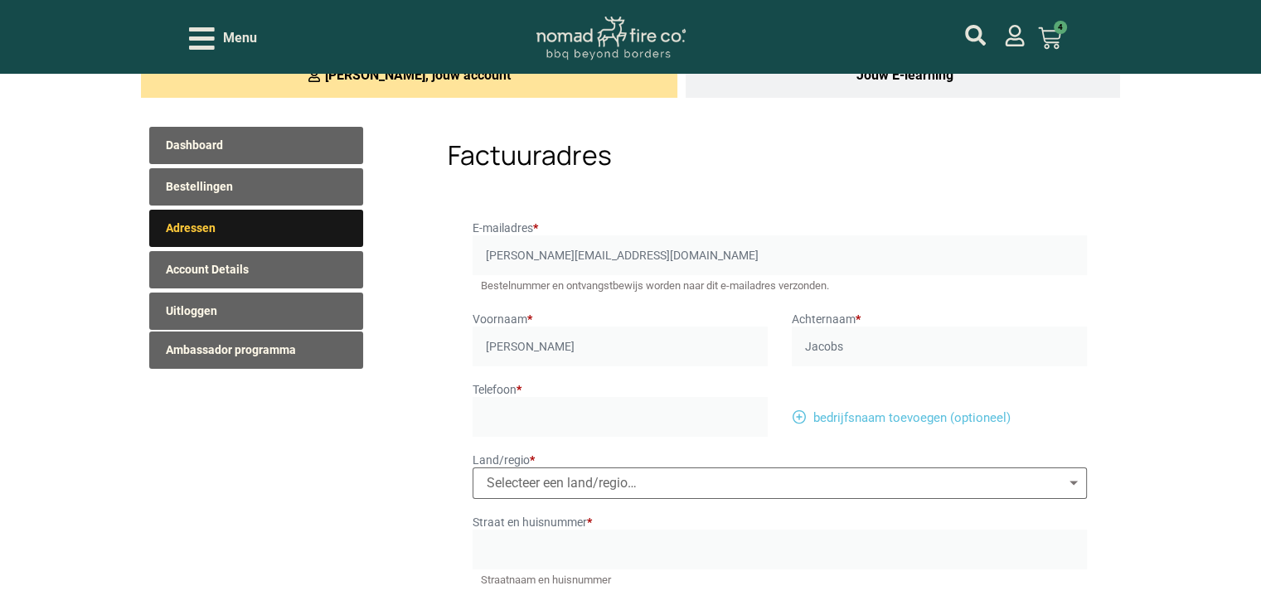
scroll to position [166, 0]
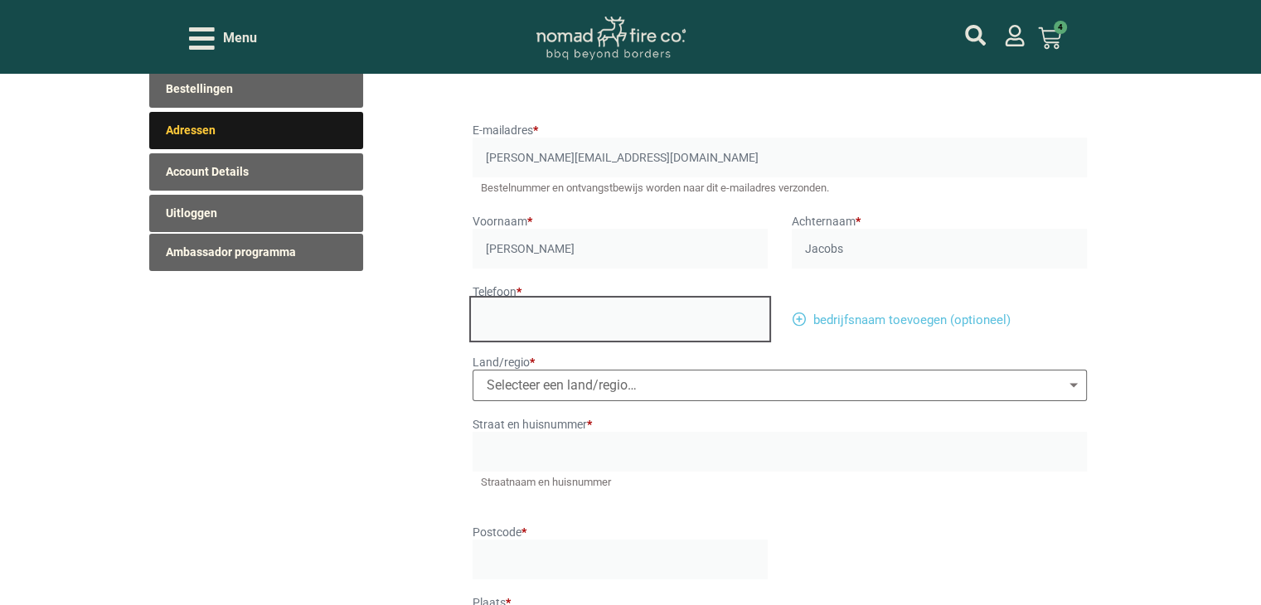
click at [560, 324] on input "Telefoon *" at bounding box center [620, 319] width 295 height 40
type input "0638325419"
select select "NL"
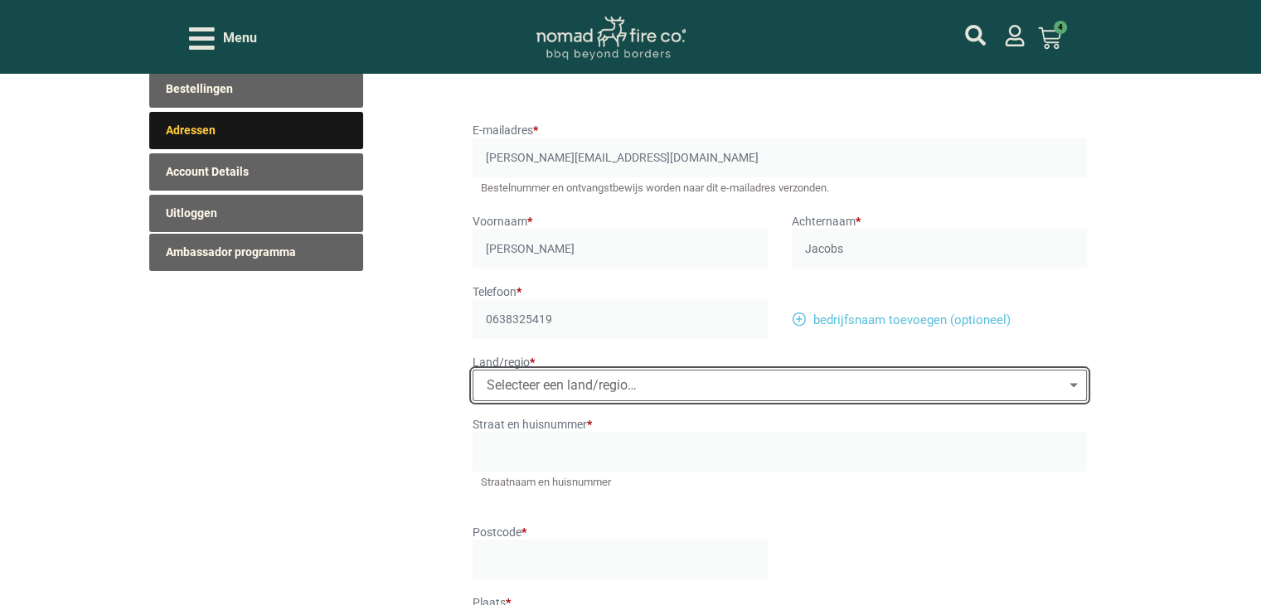
type input "[GEOGRAPHIC_DATA]"
type input "[STREET_ADDRESS]"
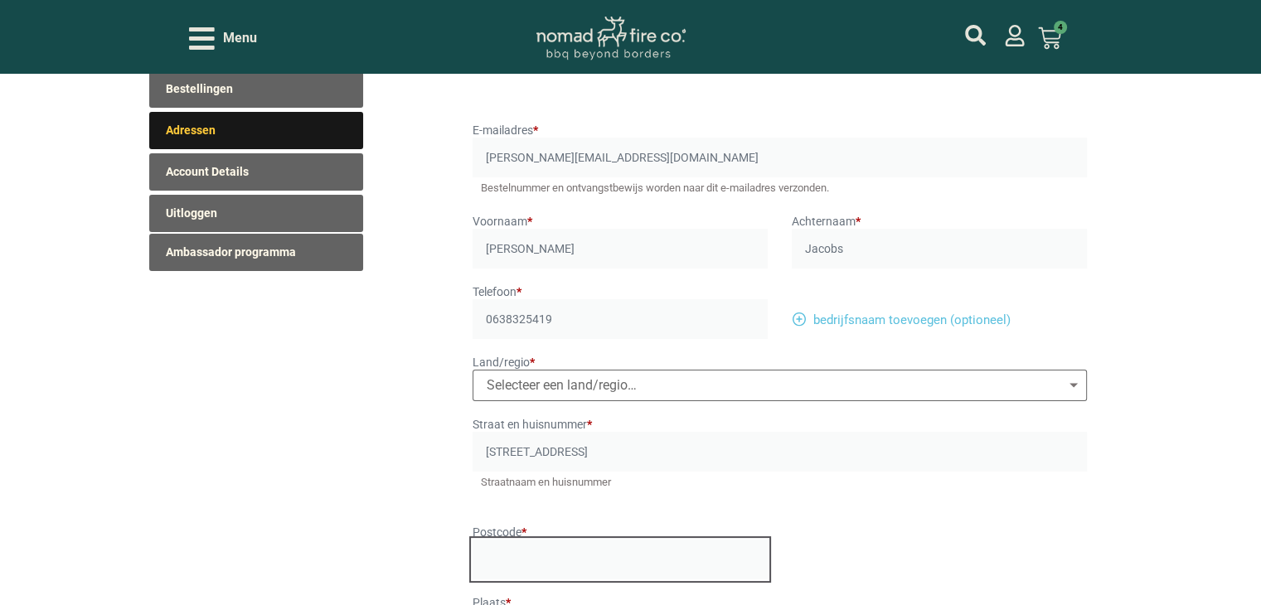
type input "5912LB"
type input "Venlo"
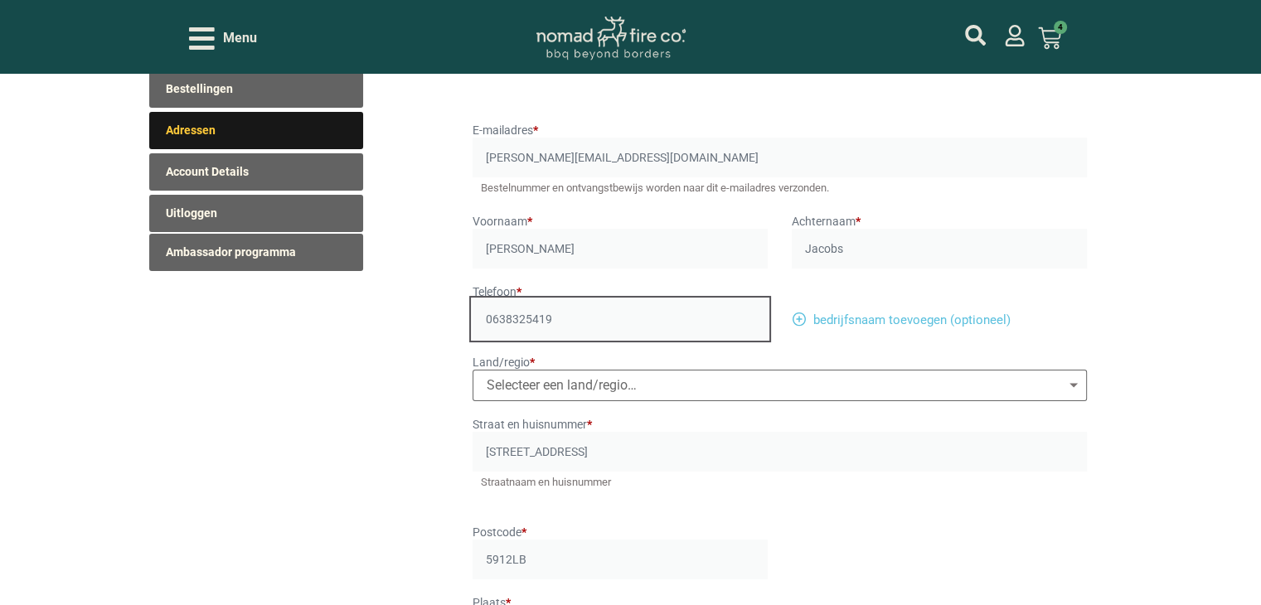
select select "NL"
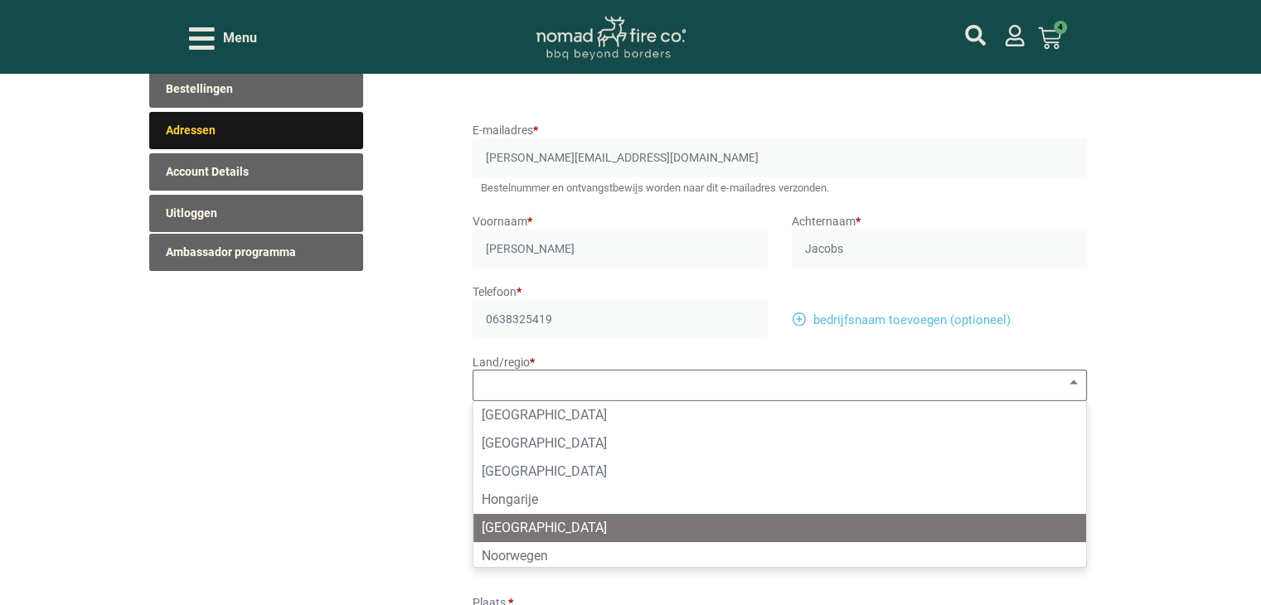
click at [530, 533] on div "Nederland" at bounding box center [779, 528] width 613 height 28
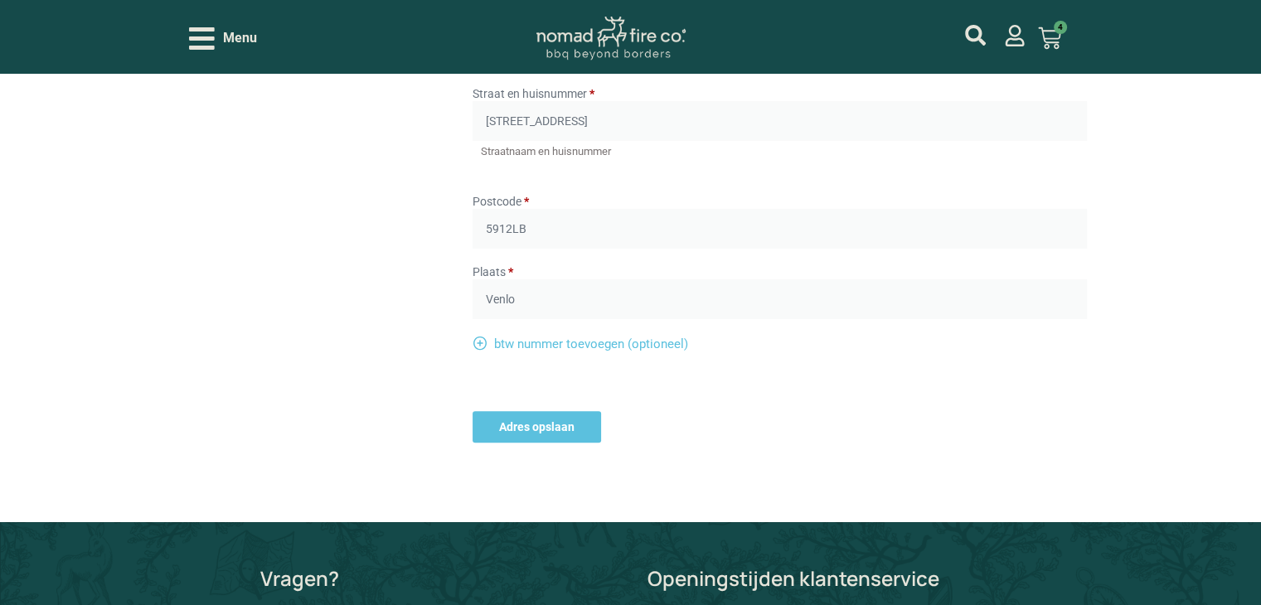
scroll to position [497, 0]
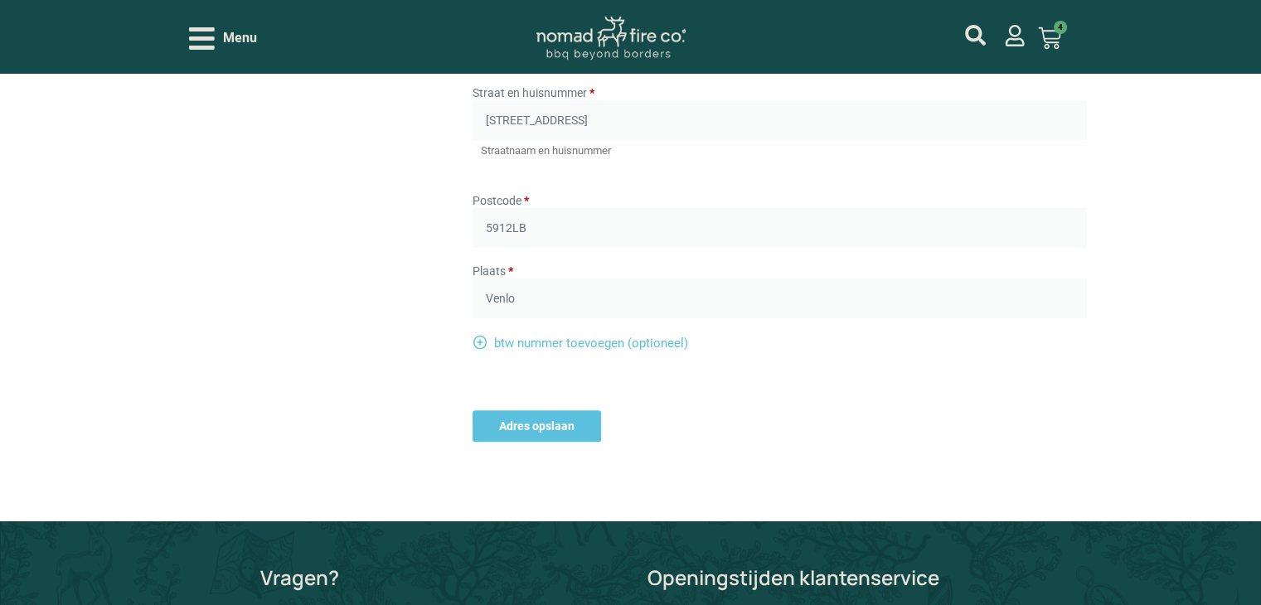
click at [544, 428] on button "Adres opslaan" at bounding box center [537, 426] width 128 height 32
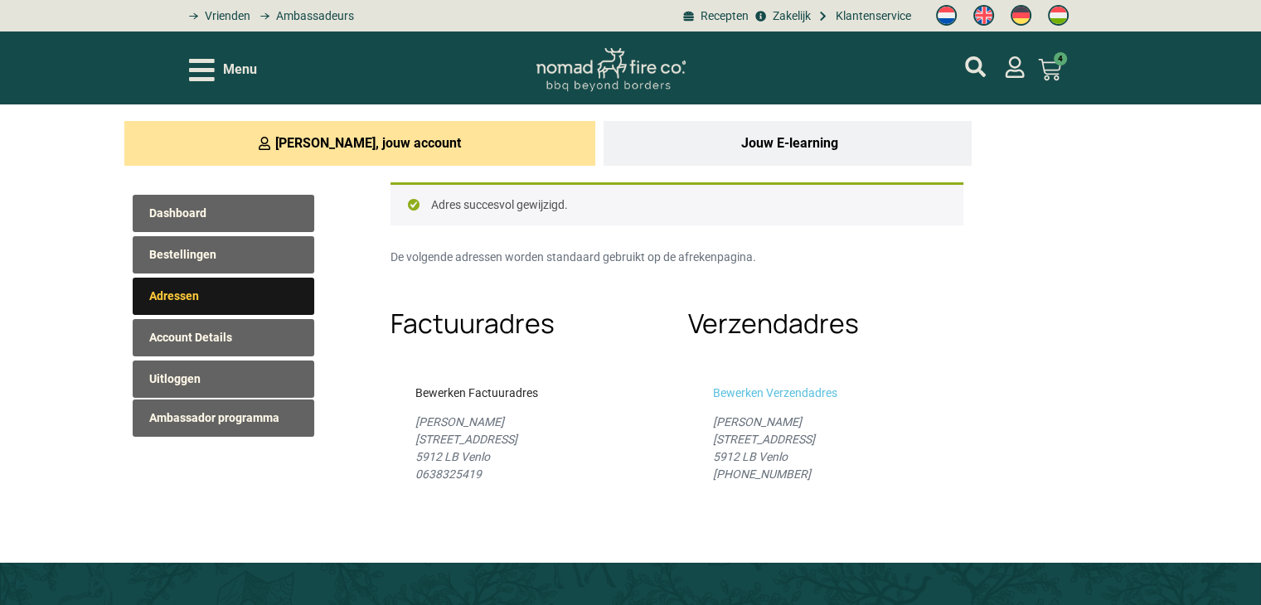
click at [487, 387] on link "Bewerken Factuuradres" at bounding box center [476, 393] width 123 height 17
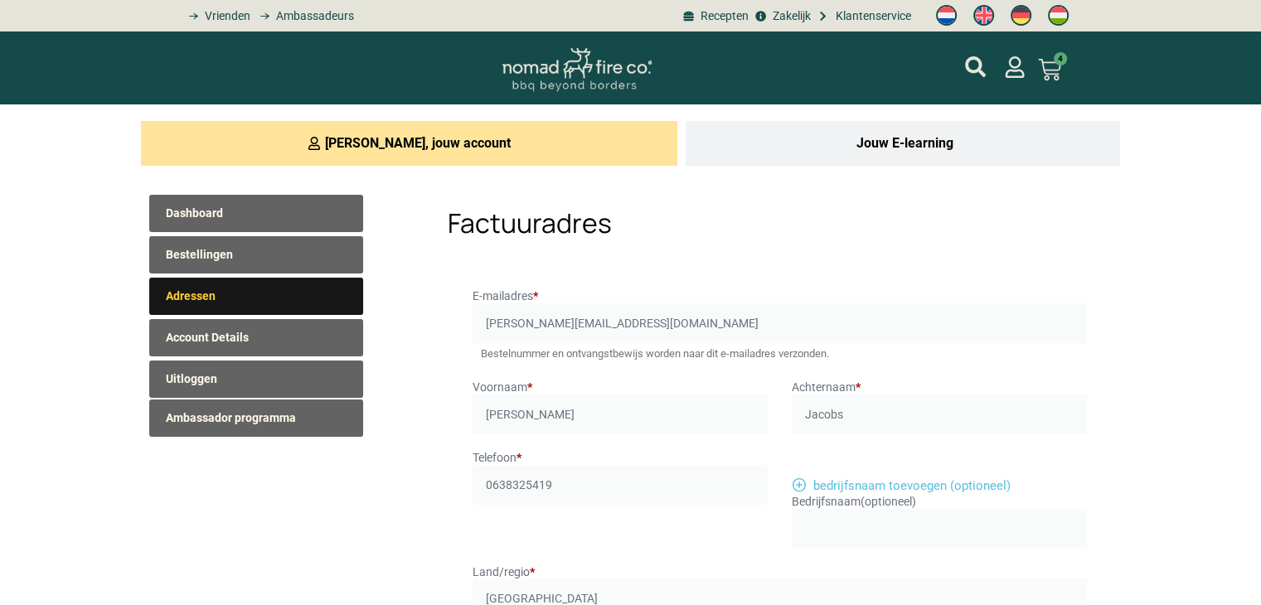
select select "NL"
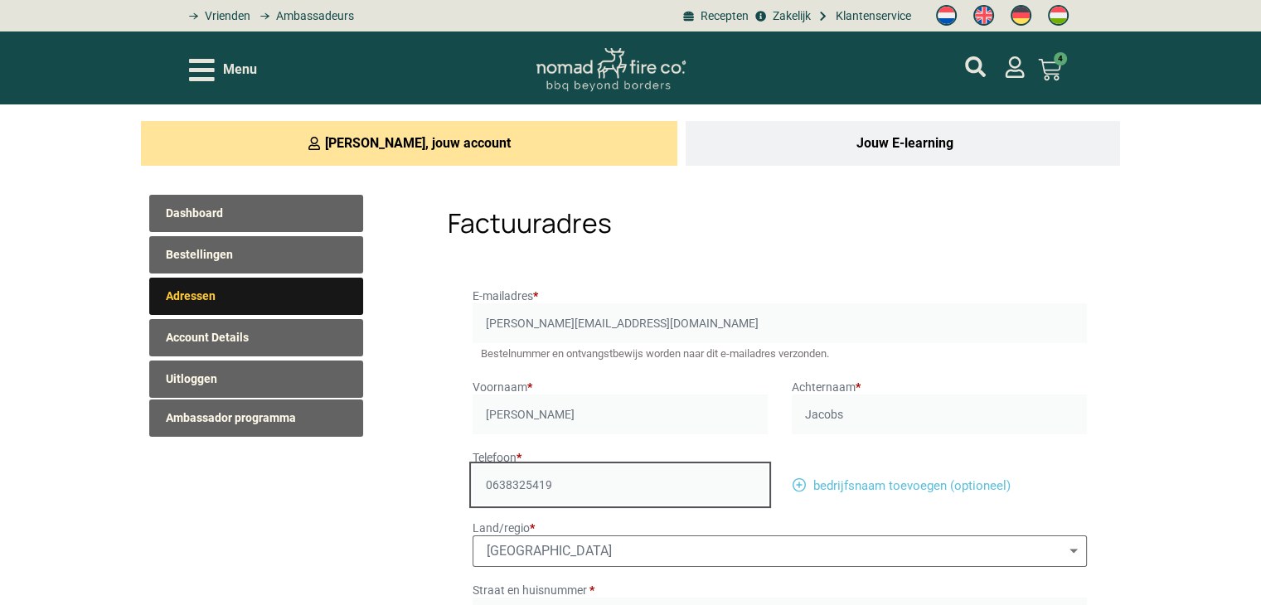
click at [488, 485] on input "0638325419" at bounding box center [620, 485] width 295 height 40
type input "[PHONE_NUMBER]"
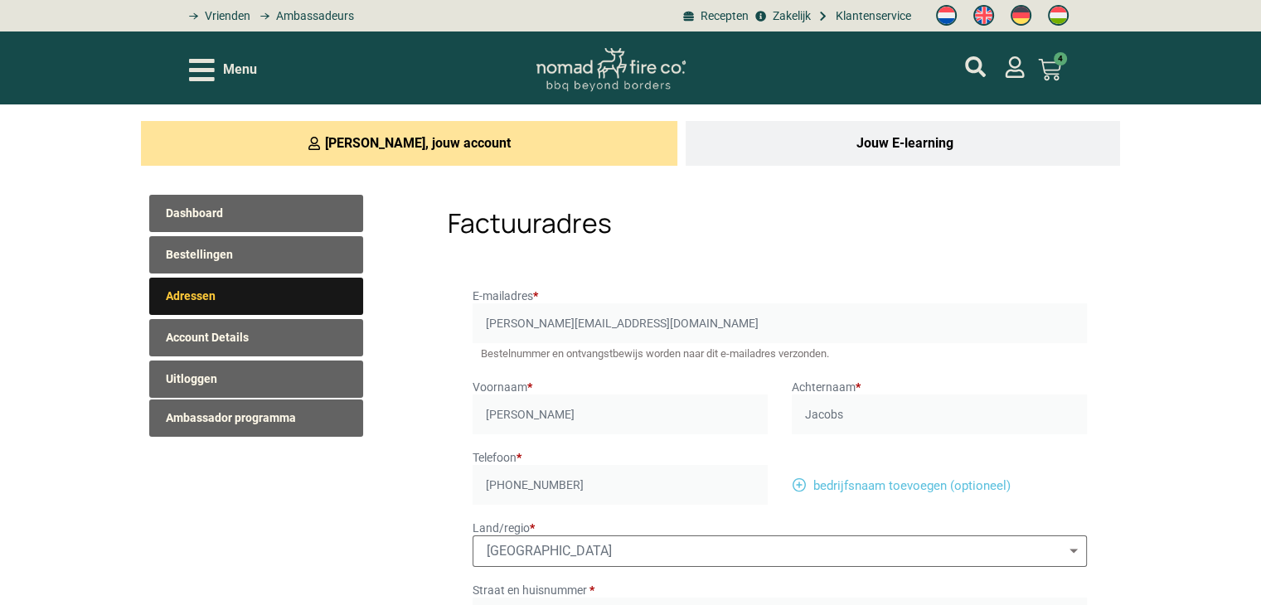
click at [396, 521] on div "Factuuradres E-mailadres * [PERSON_NAME][EMAIL_ADDRESS][DOMAIN_NAME] Bestelnumm…" at bounding box center [751, 567] width 722 height 770
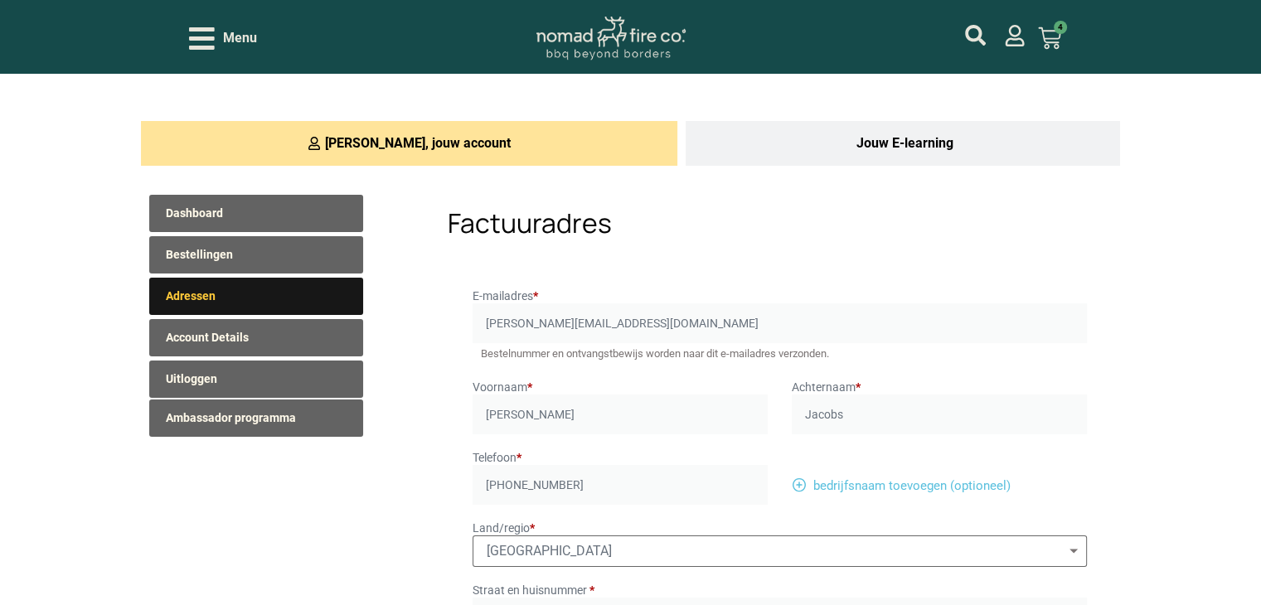
scroll to position [415, 0]
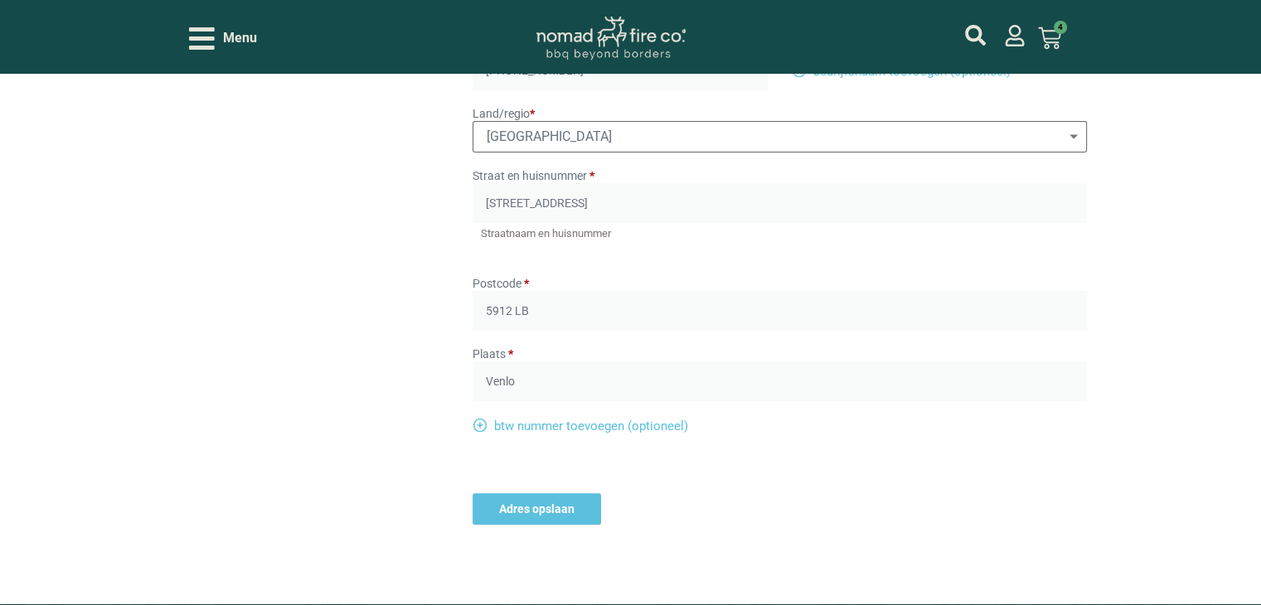
click at [514, 507] on button "Adres opslaan" at bounding box center [537, 509] width 128 height 32
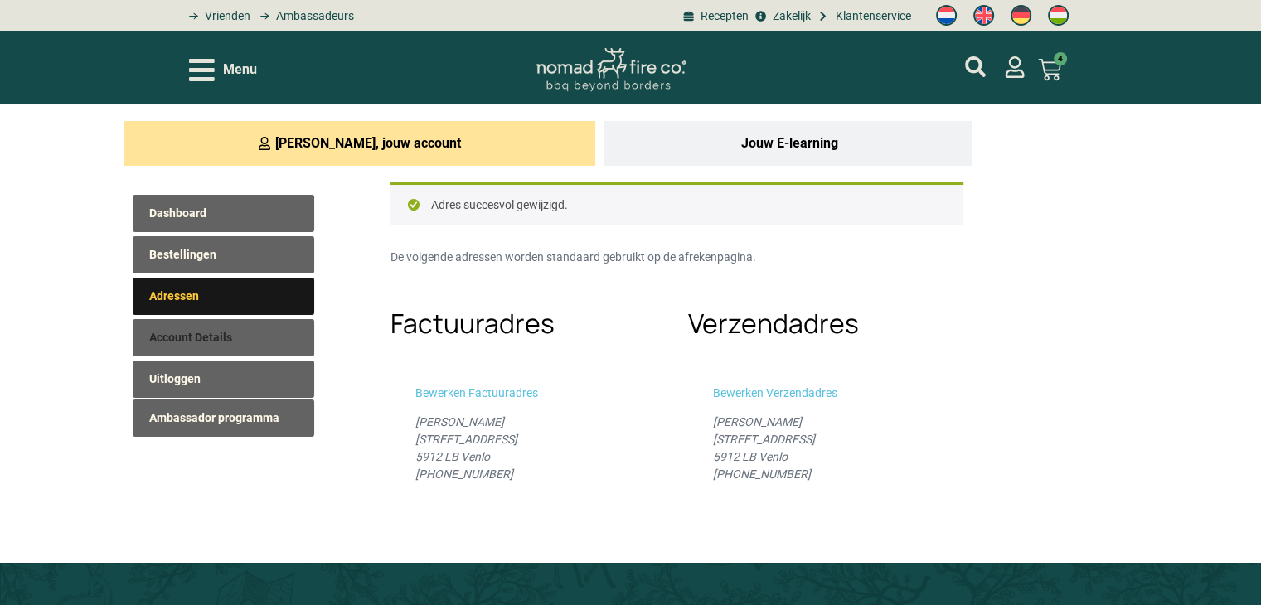
click at [235, 336] on link "Account Details" at bounding box center [223, 337] width 181 height 37
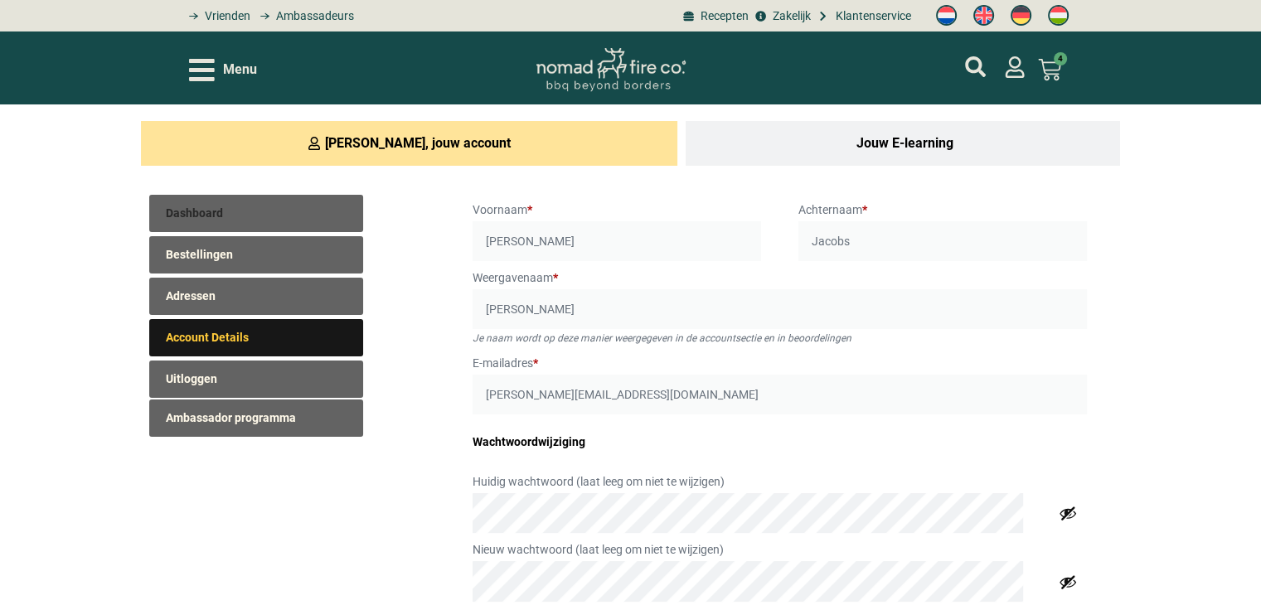
click at [225, 211] on link "Dashboard" at bounding box center [256, 213] width 214 height 37
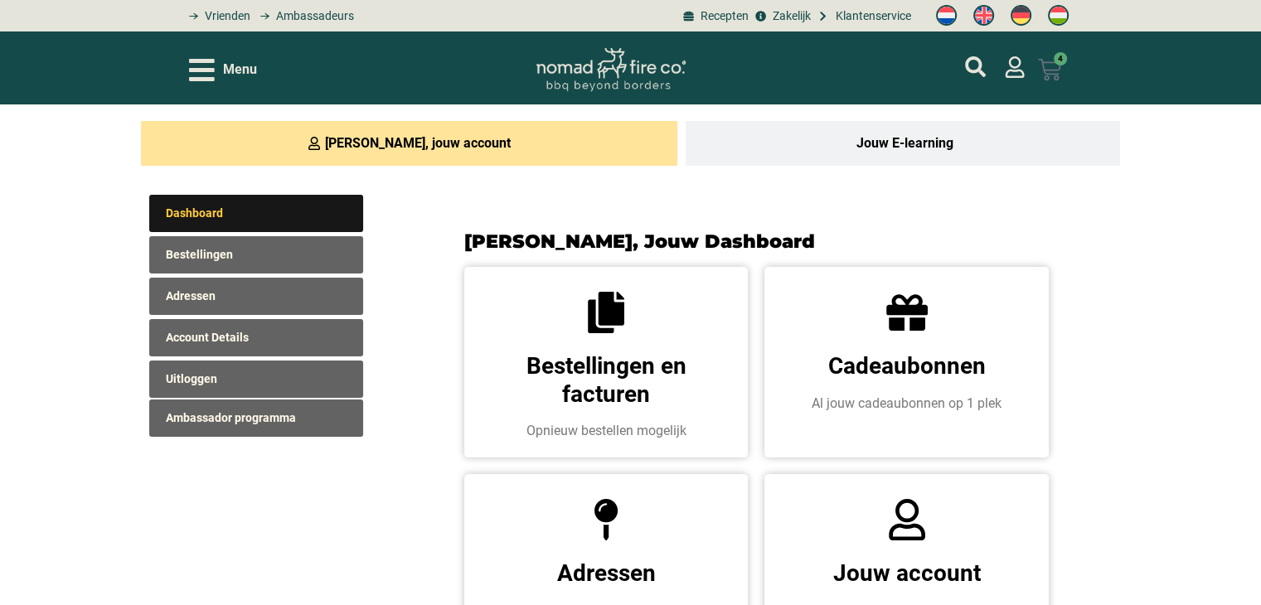
click at [1050, 67] on icon at bounding box center [1049, 69] width 23 height 23
